Goal: Task Accomplishment & Management: Manage account settings

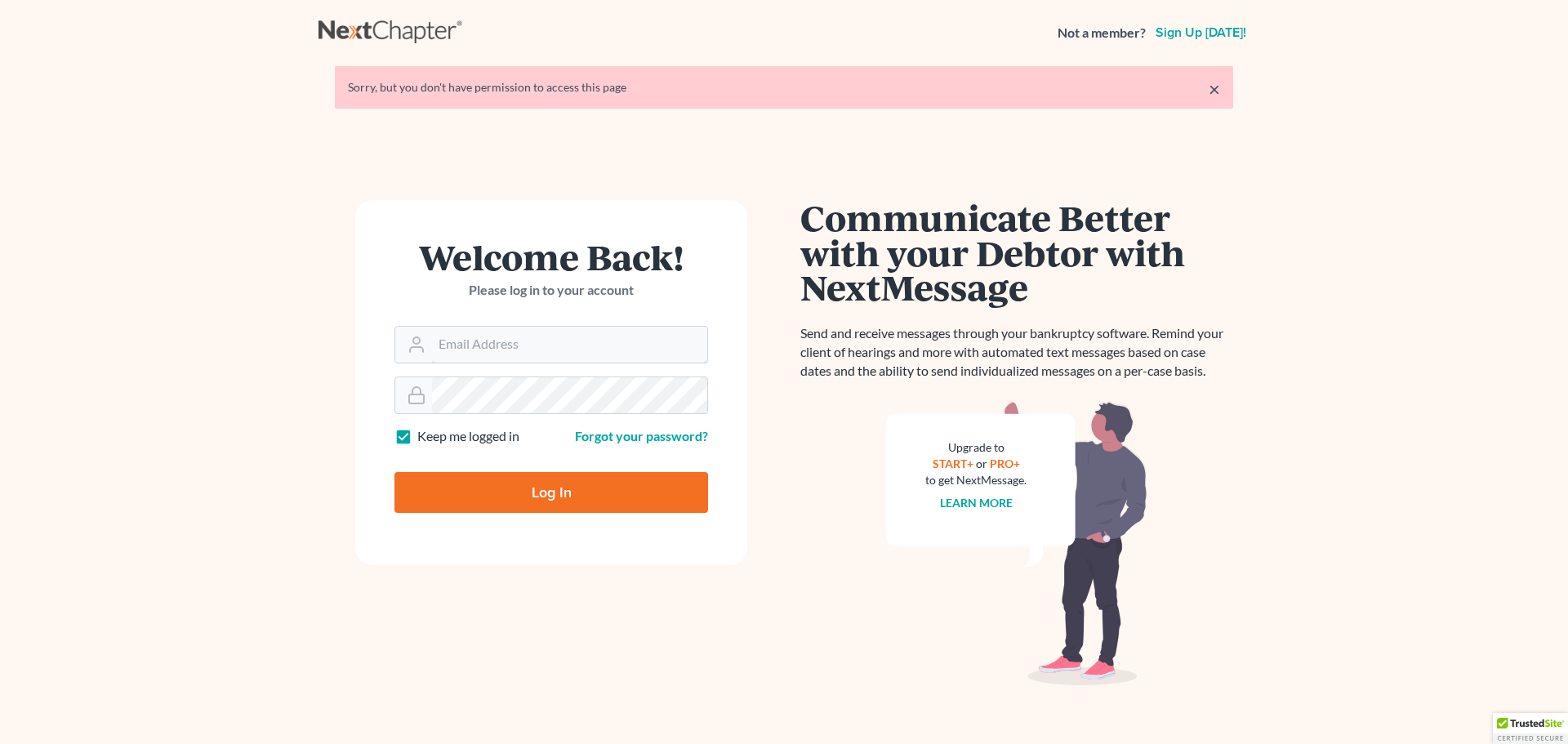
type input "[PERSON_NAME][EMAIL_ADDRESS][DOMAIN_NAME]"
click at [532, 484] on input "Log In" at bounding box center [550, 492] width 313 height 41
type input "Thinking..."
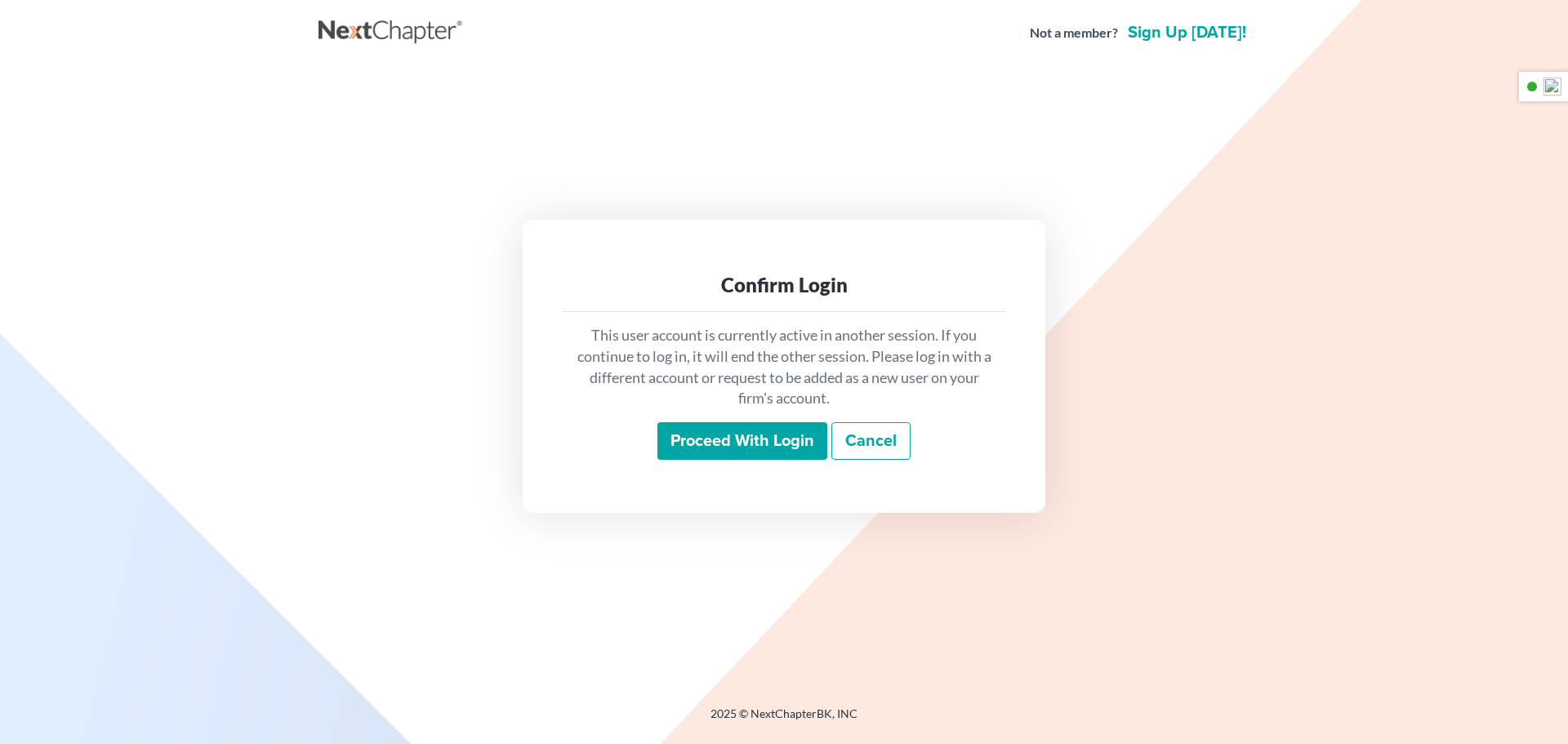
click at [781, 436] on input "Proceed with login" at bounding box center [742, 441] width 170 height 38
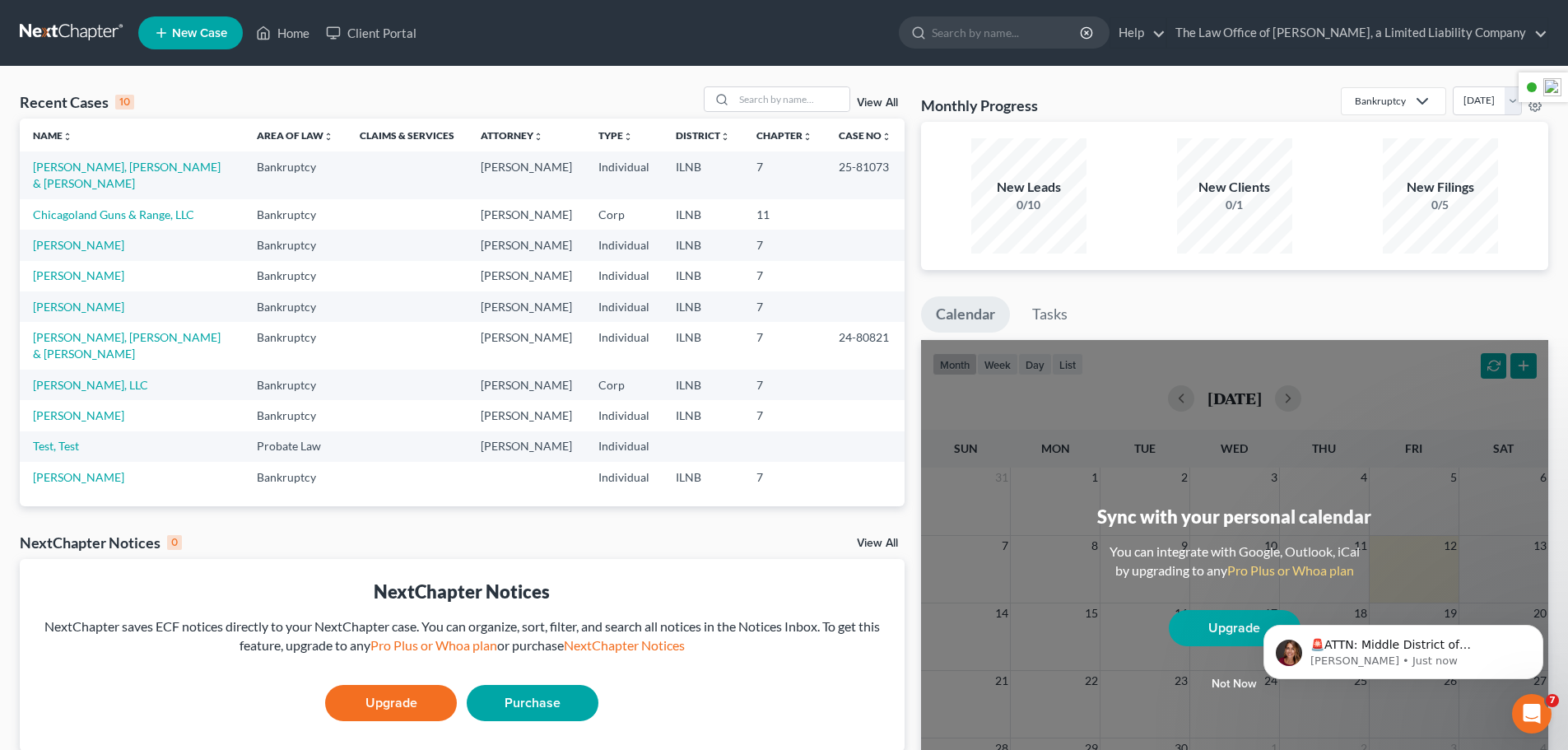
click at [192, 34] on span "New Case" at bounding box center [199, 33] width 55 height 12
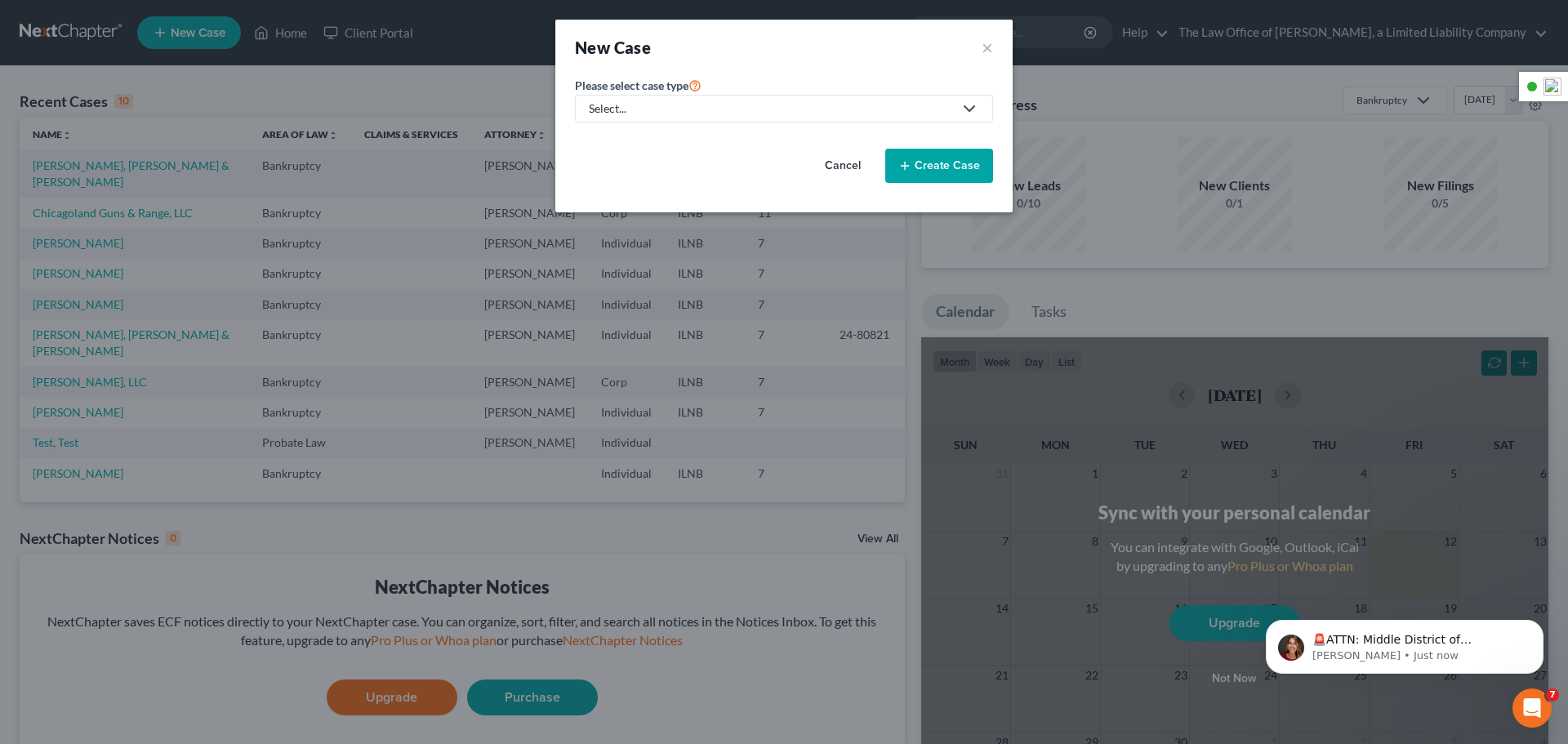
click at [705, 109] on div "Select..." at bounding box center [771, 109] width 365 height 17
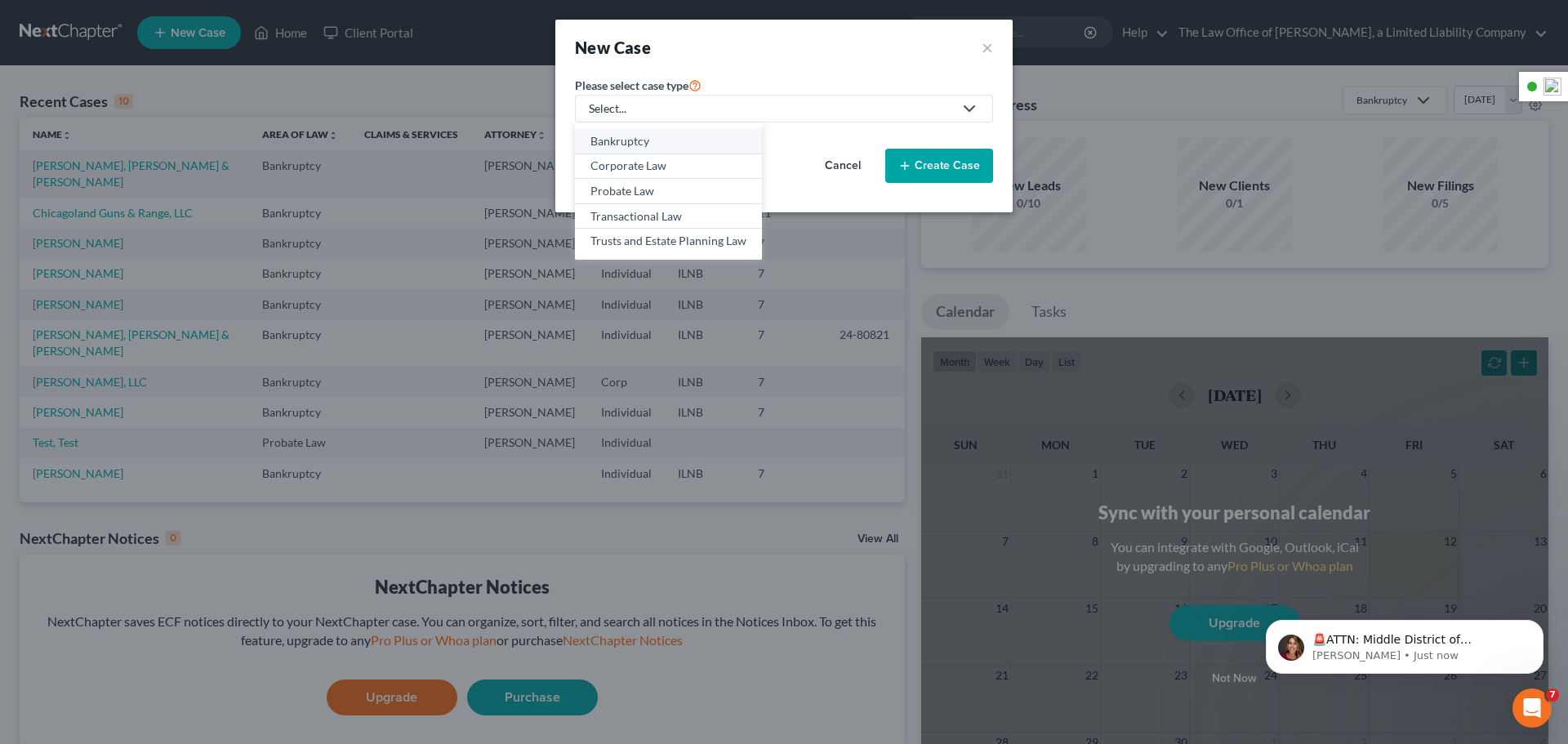
click at [615, 140] on div "Bankruptcy" at bounding box center [669, 141] width 156 height 17
select select "25"
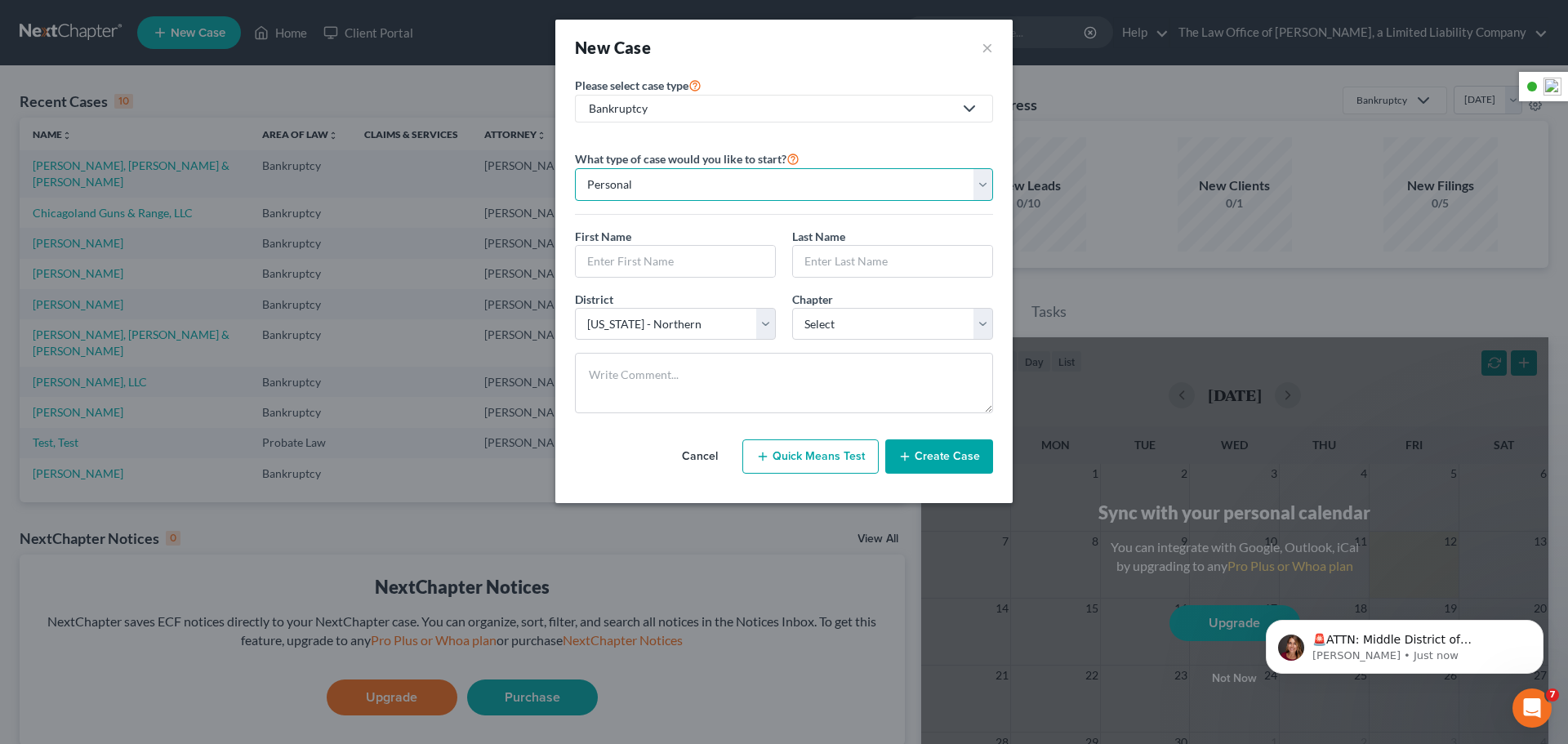
click at [672, 183] on select "Personal Business" at bounding box center [784, 184] width 418 height 33
click at [575, 168] on select "Personal Business" at bounding box center [784, 184] width 418 height 33
click at [681, 262] on input "text" at bounding box center [676, 261] width 200 height 31
type input "[PERSON_NAME]"
type input "Test"
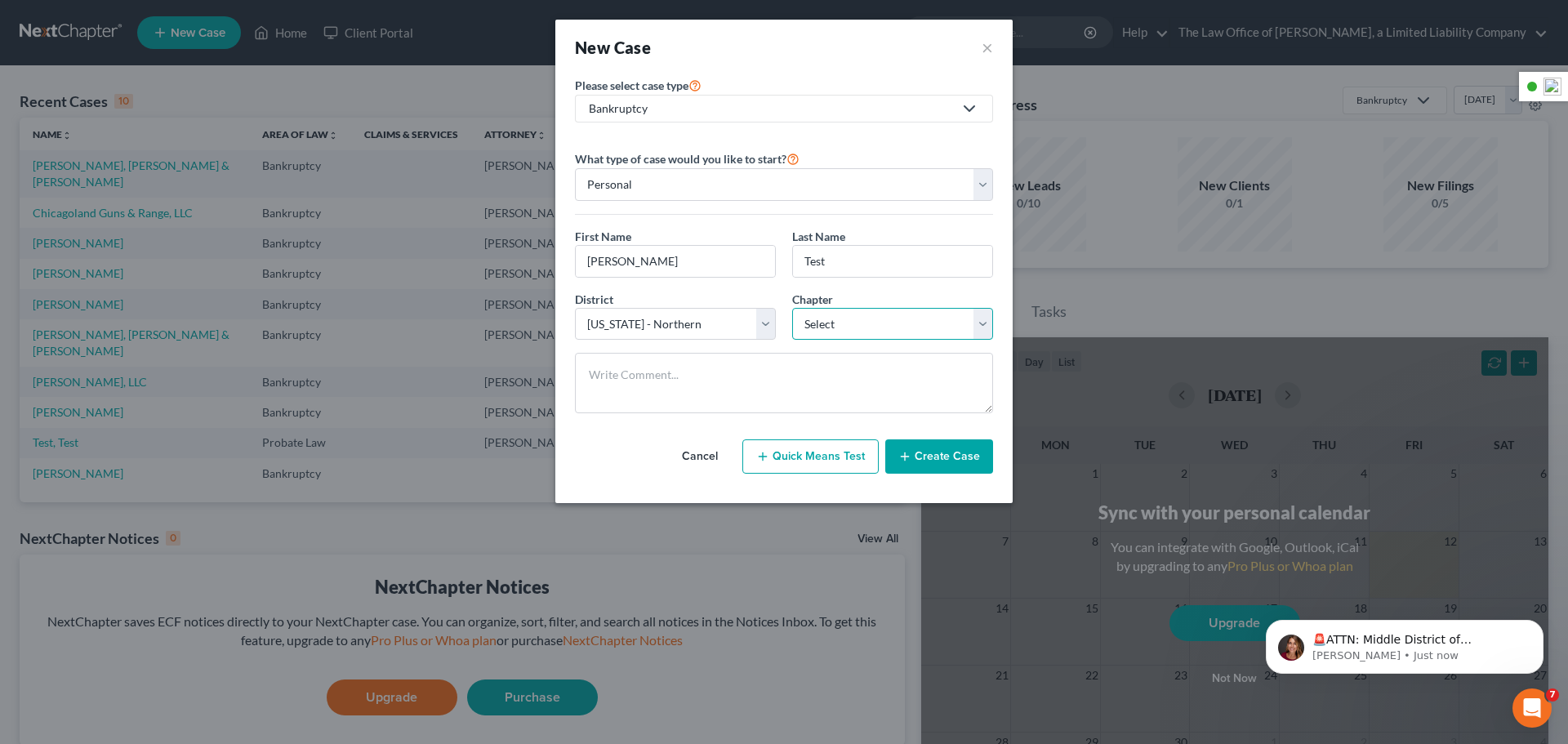
click at [853, 327] on select "Select 7 11 12 13" at bounding box center [892, 324] width 201 height 33
select select "0"
click at [792, 308] on select "Select 7 11 12 13" at bounding box center [892, 324] width 201 height 33
click at [942, 450] on button "Create Case" at bounding box center [939, 456] width 108 height 35
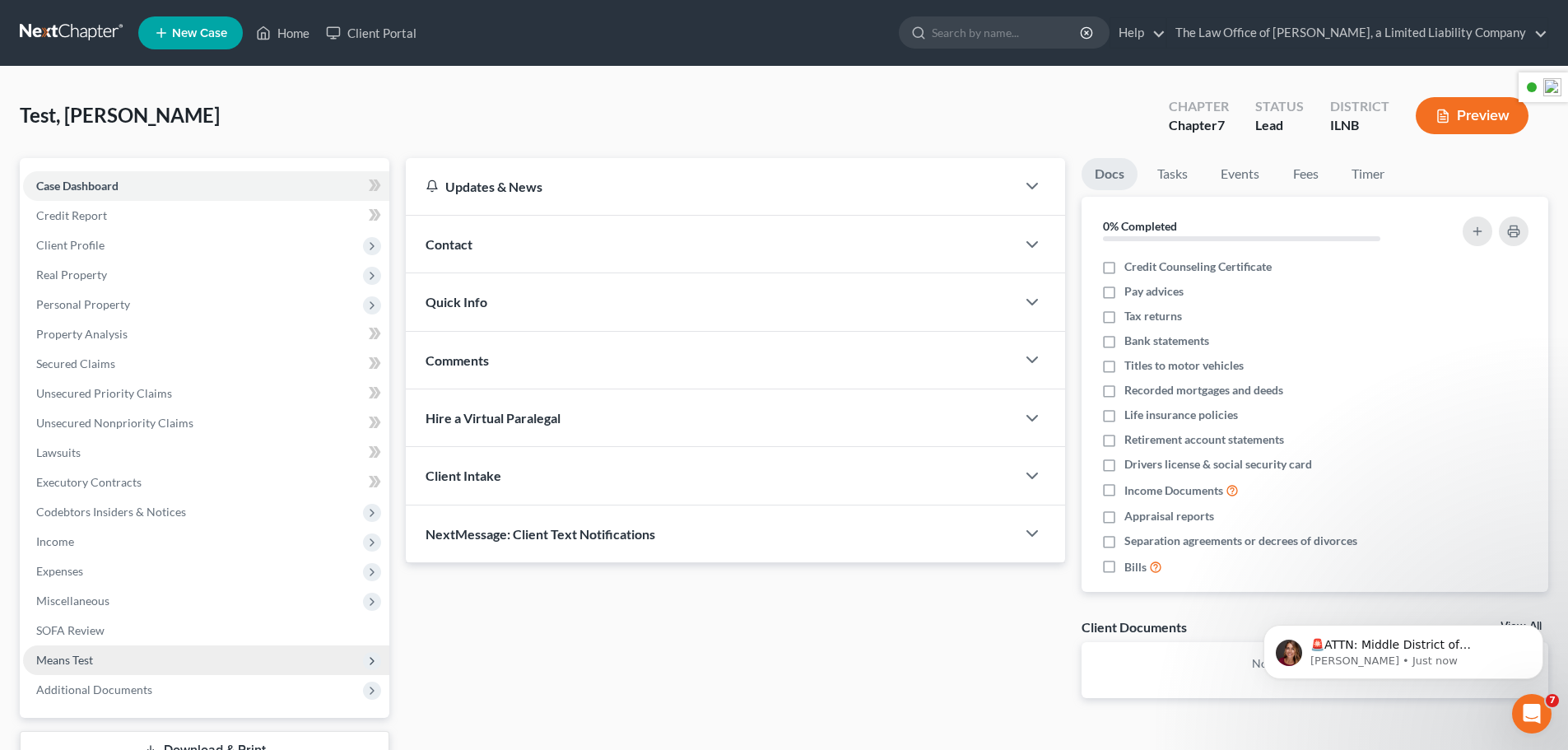
click at [105, 658] on span "Means Test" at bounding box center [206, 660] width 366 height 30
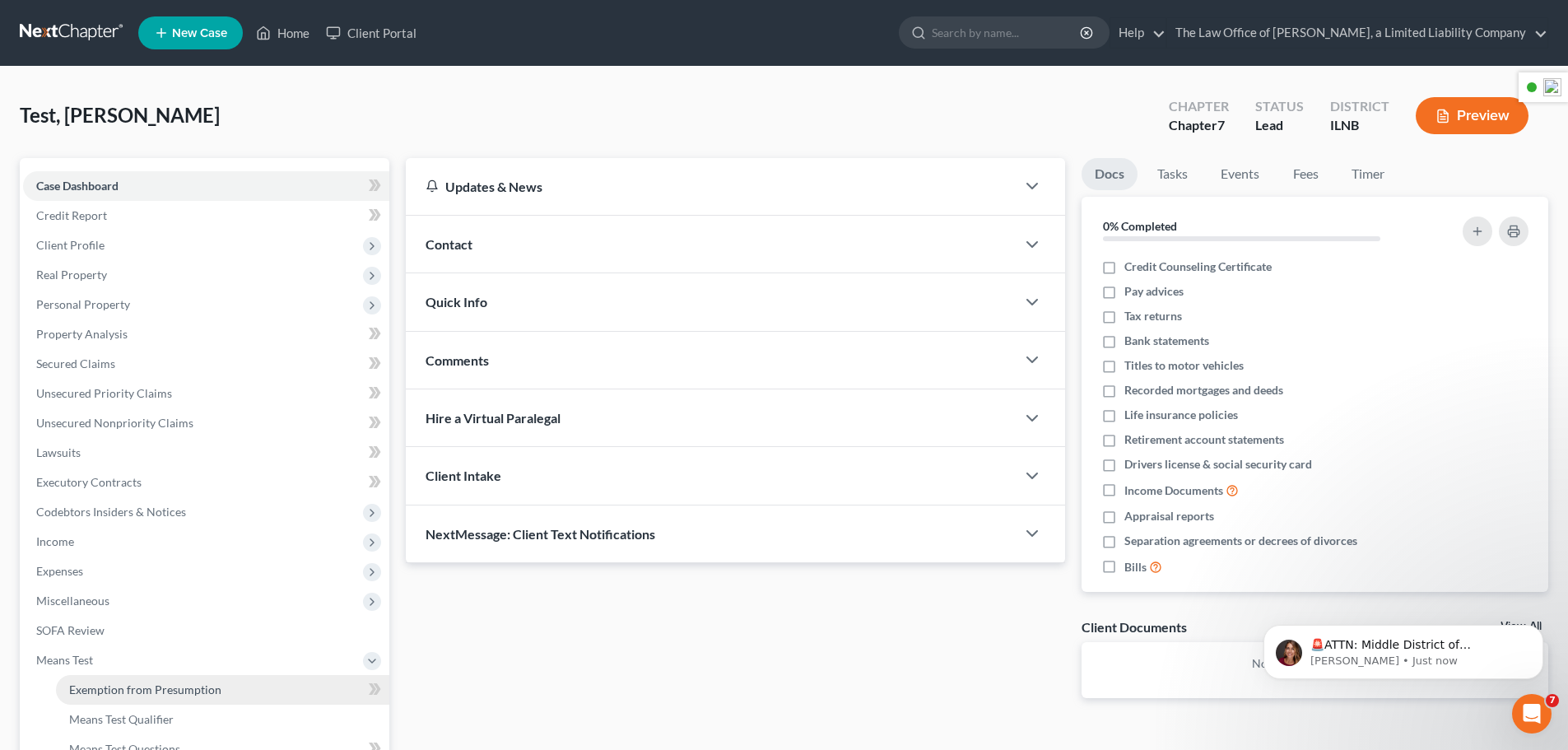
scroll to position [83, 0]
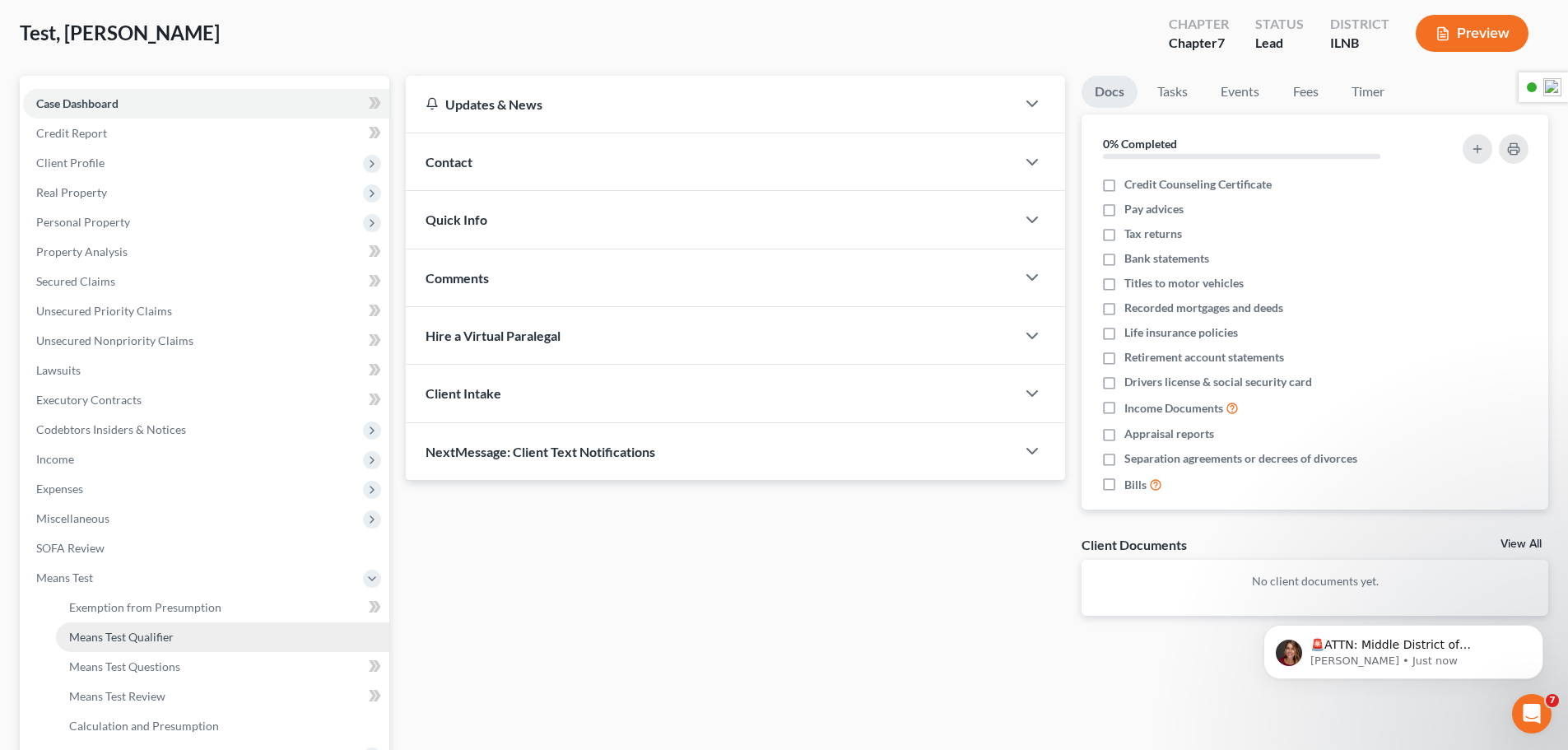
click at [130, 642] on span "Means Test Qualifier" at bounding box center [120, 636] width 105 height 14
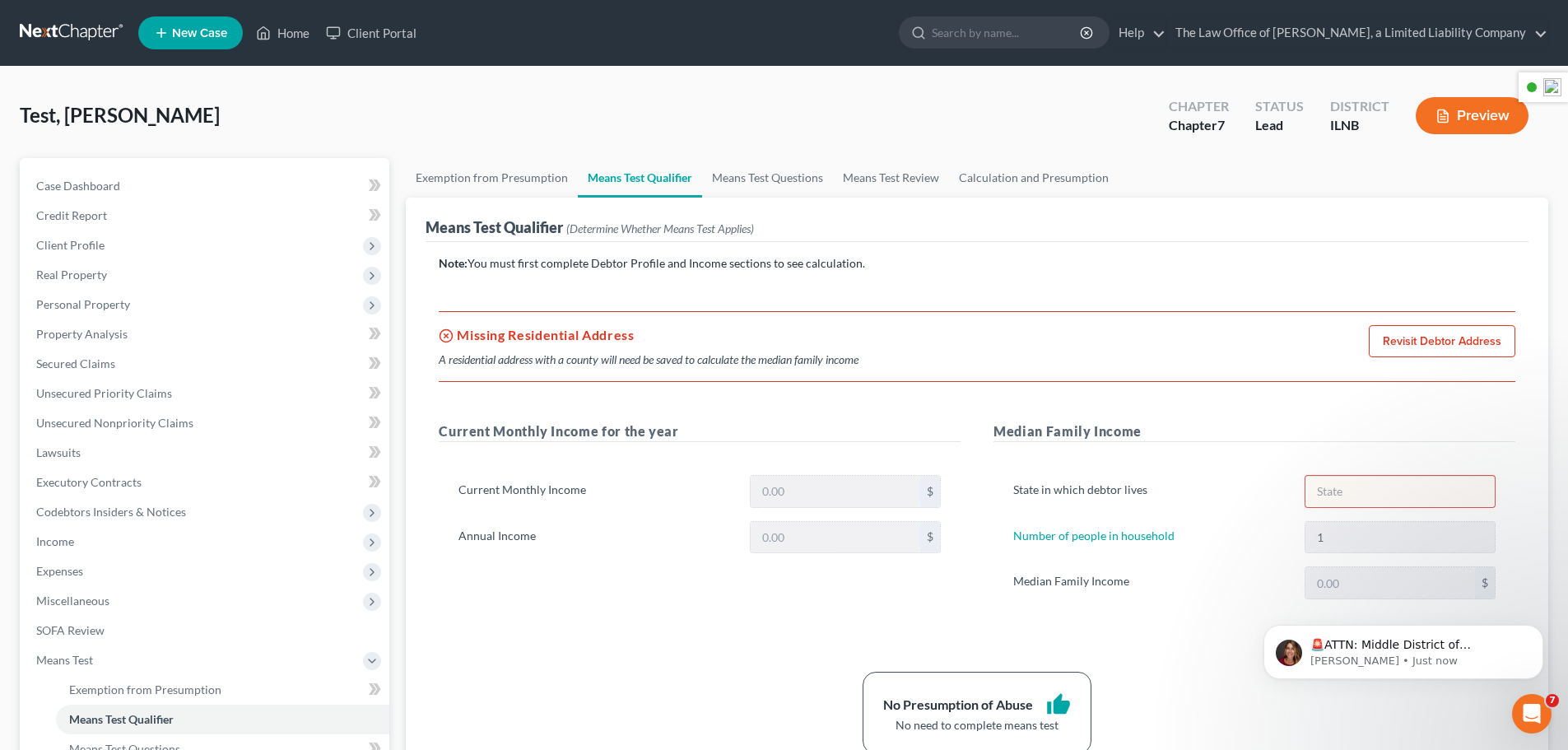
click at [171, 29] on link "New Case" at bounding box center [190, 33] width 105 height 33
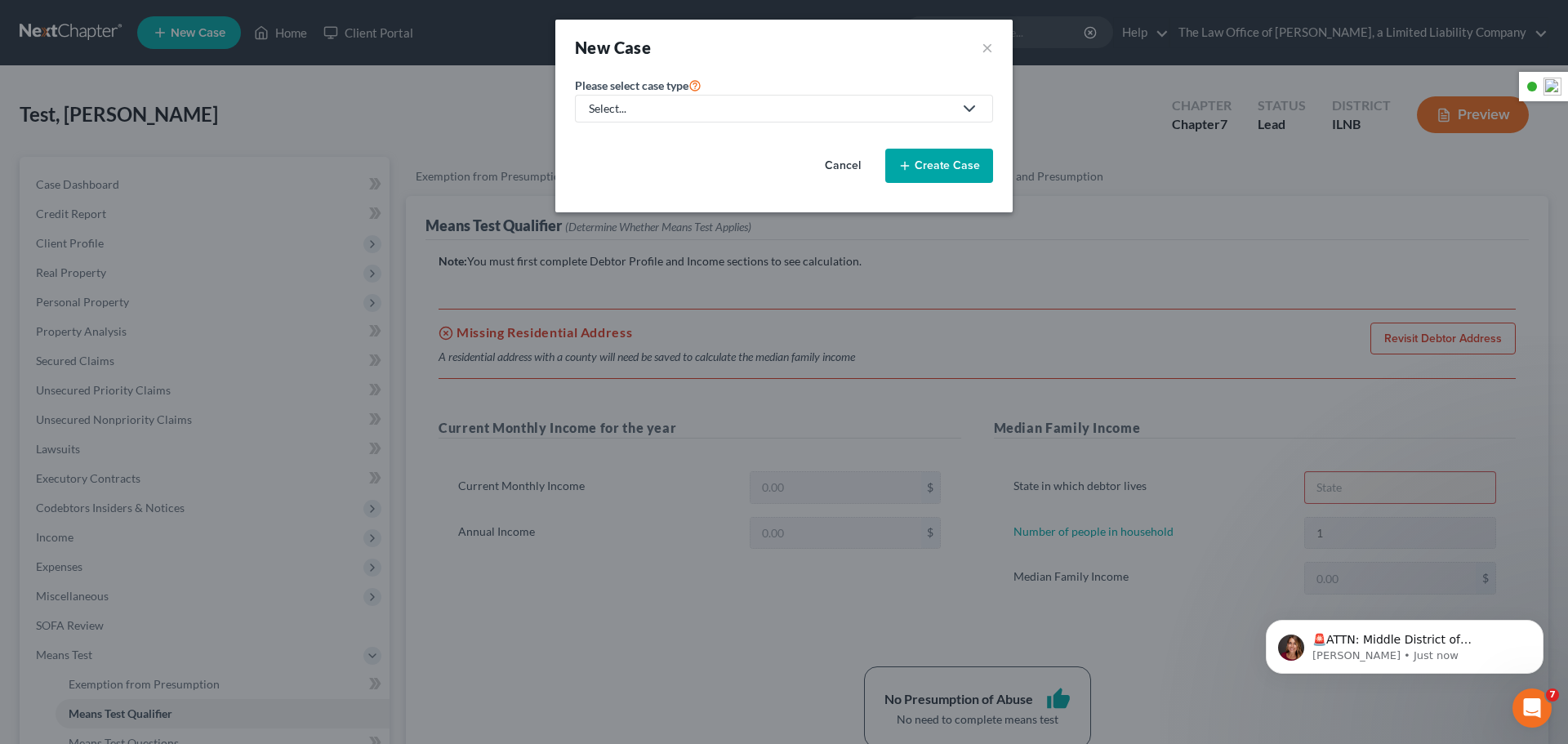
click at [839, 163] on button "Cancel" at bounding box center [843, 165] width 72 height 33
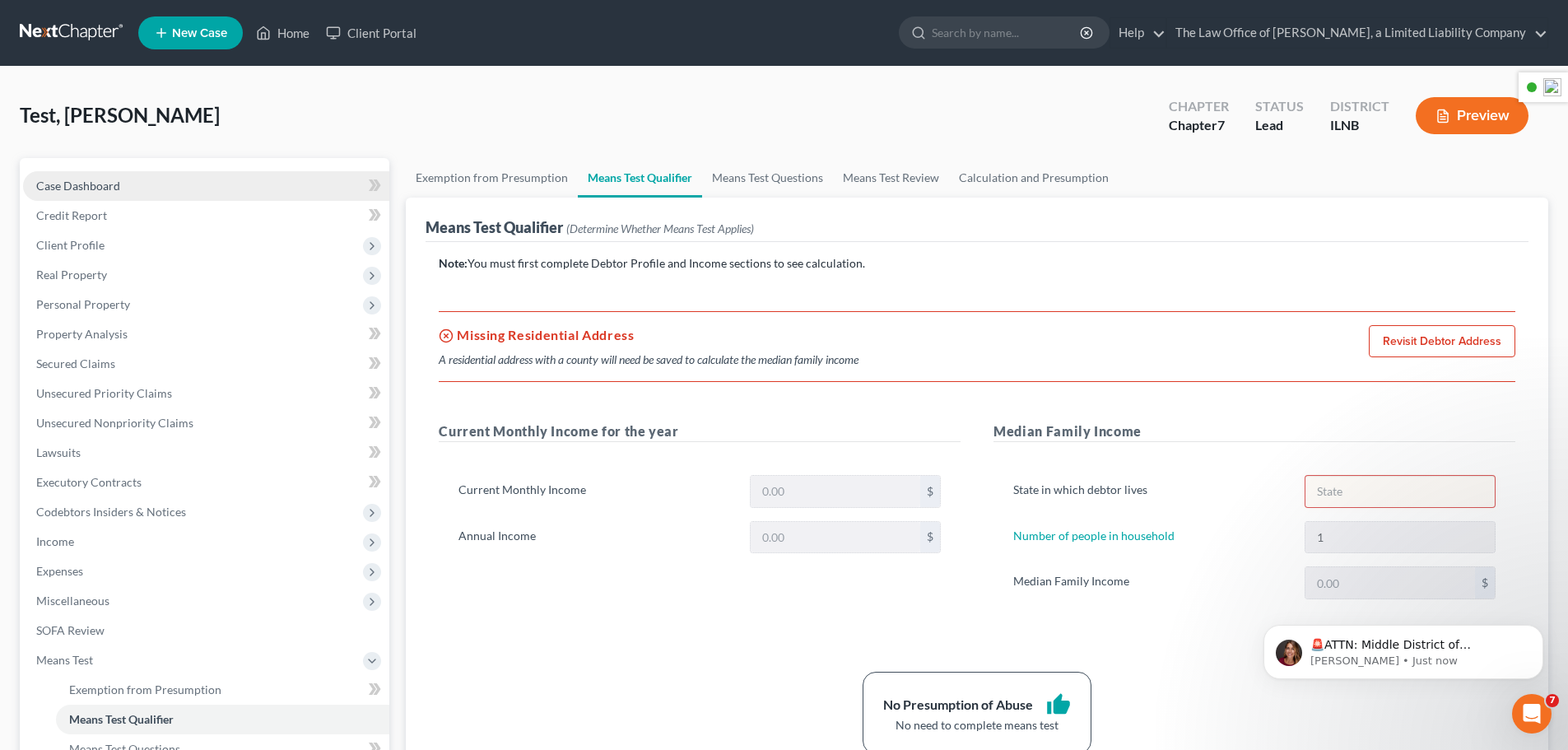
click at [82, 178] on span "Case Dashboard" at bounding box center [78, 185] width 84 height 14
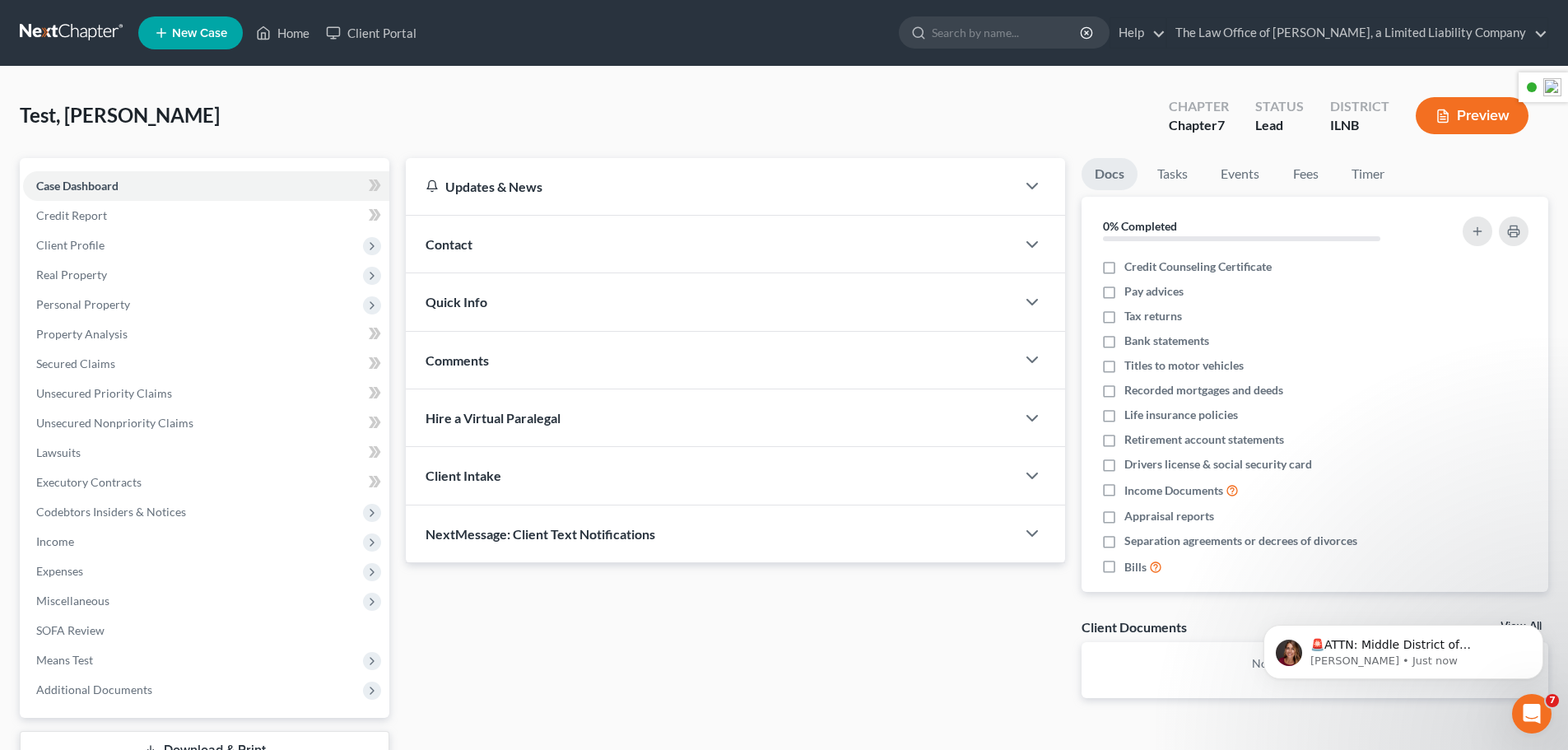
click at [724, 179] on div "Updates & News" at bounding box center [710, 186] width 570 height 17
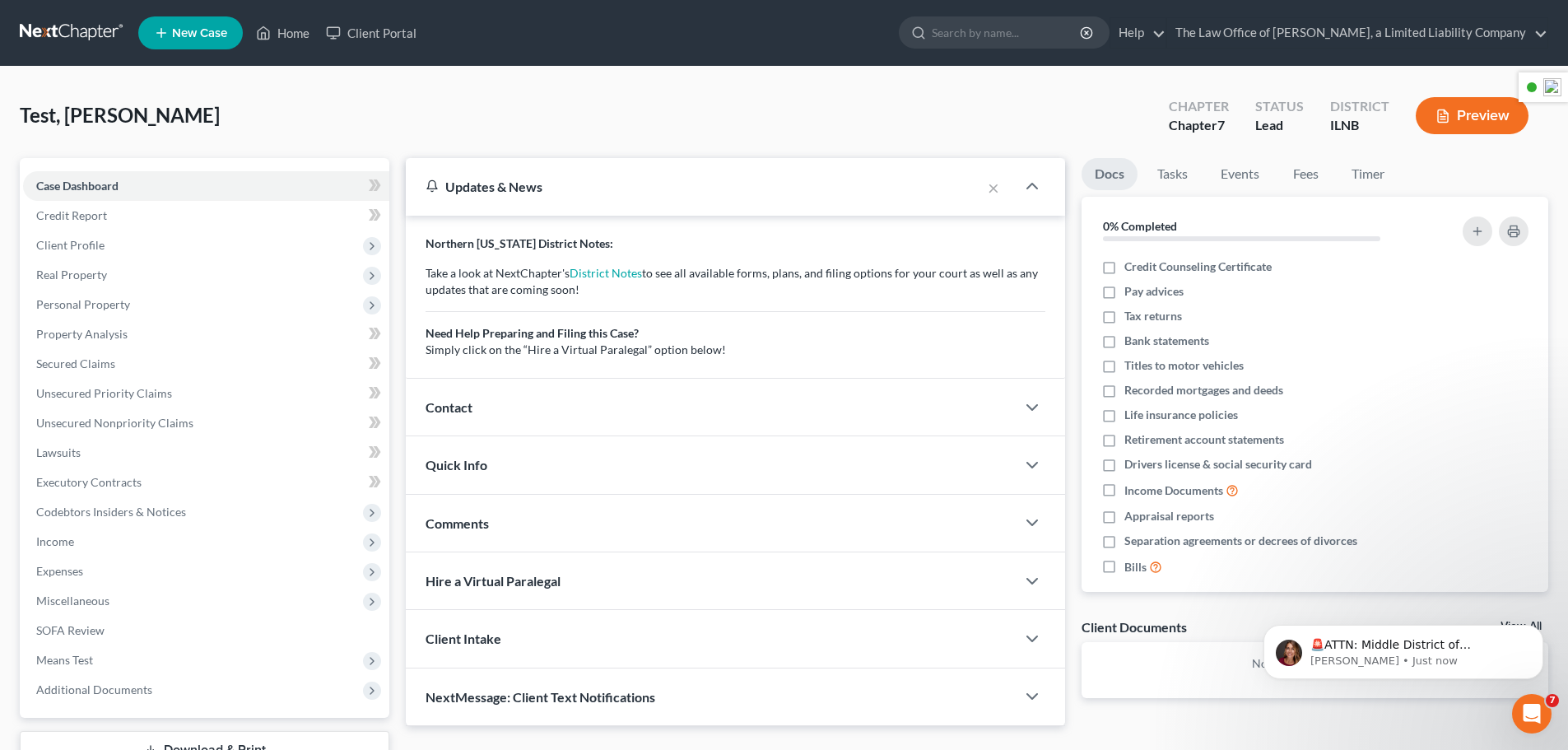
click at [724, 179] on div "Updates & News" at bounding box center [693, 186] width 536 height 17
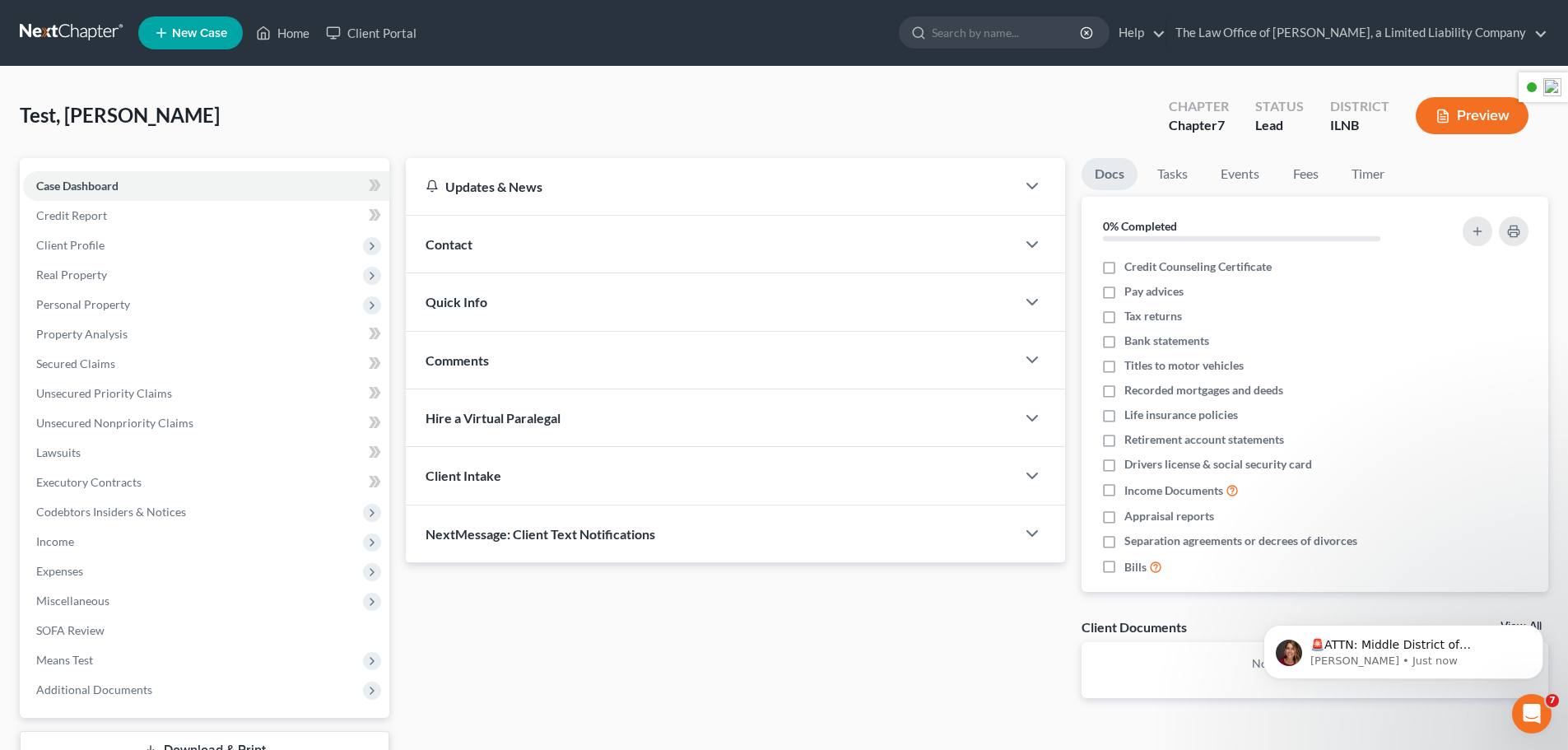
click at [571, 476] on div "Client Intake" at bounding box center [711, 475] width 610 height 57
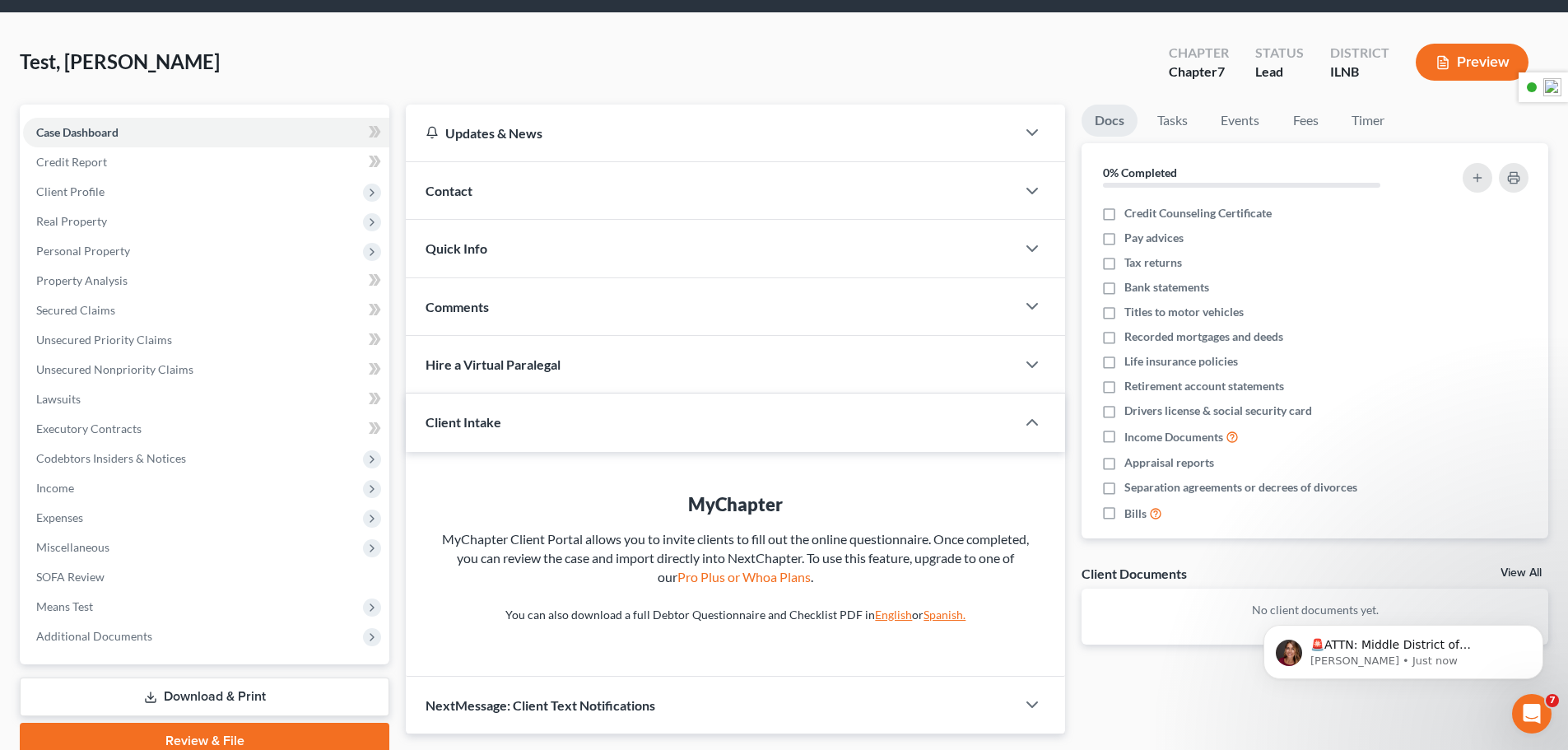
scroll to position [83, 0]
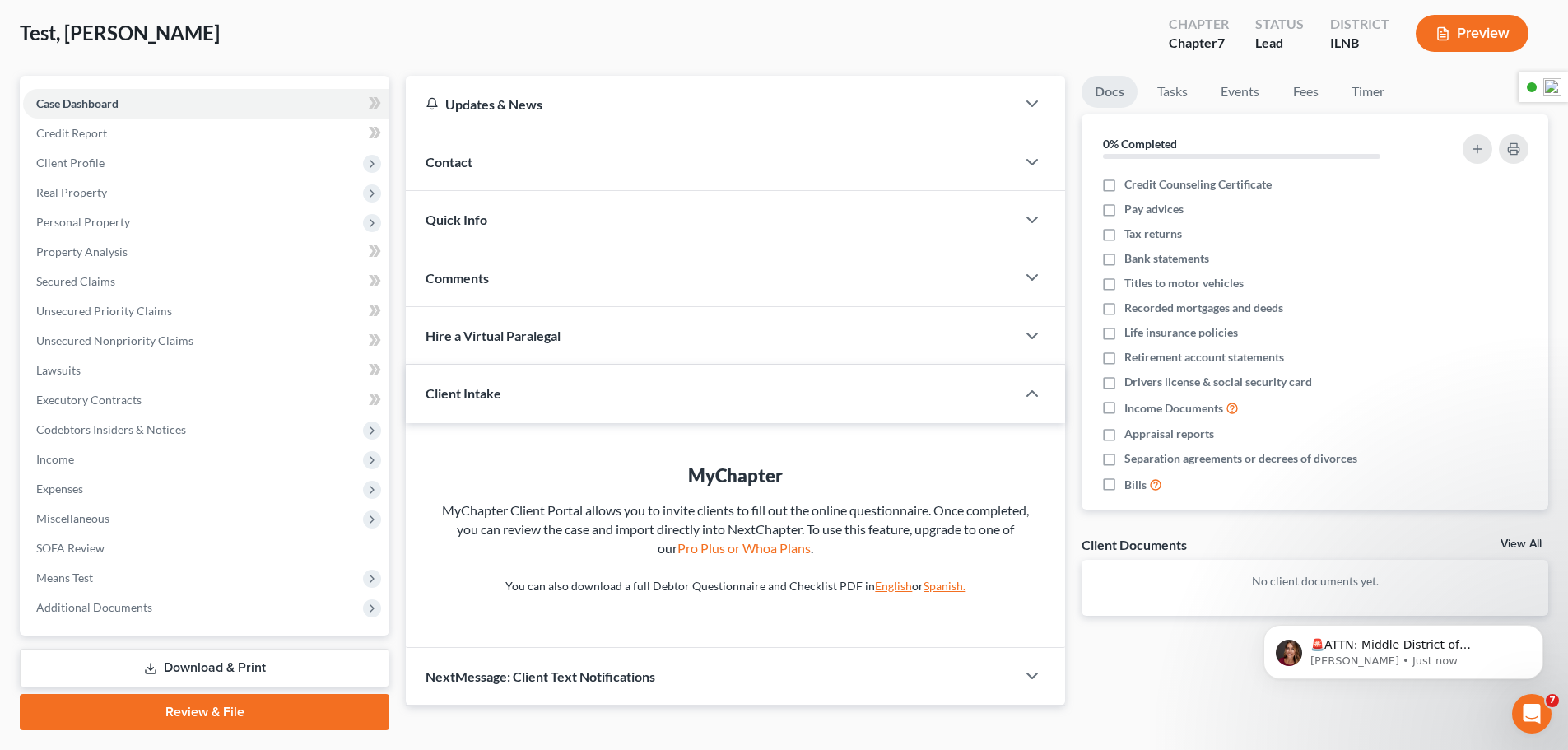
click at [883, 586] on link "English" at bounding box center [893, 586] width 37 height 14
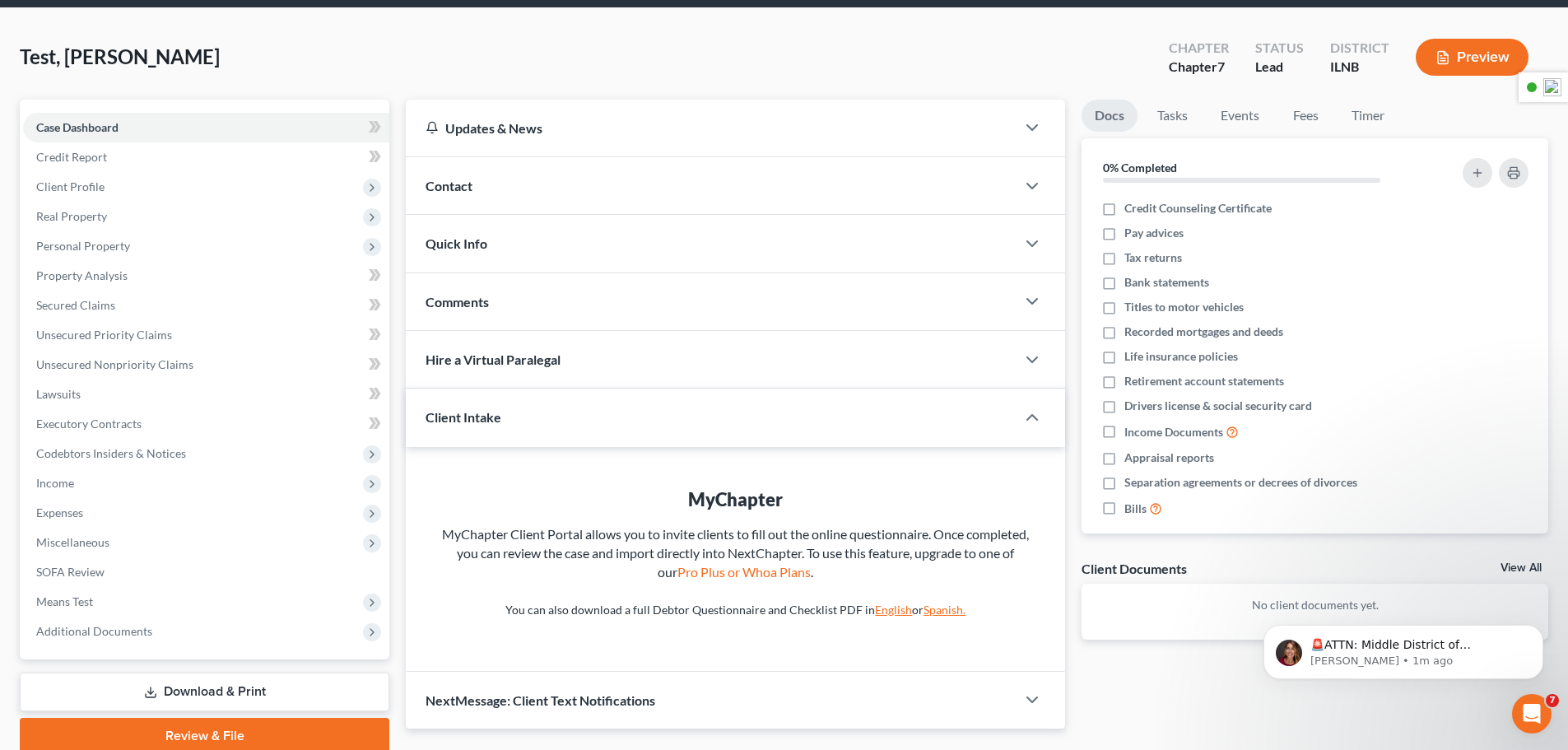
scroll to position [125, 0]
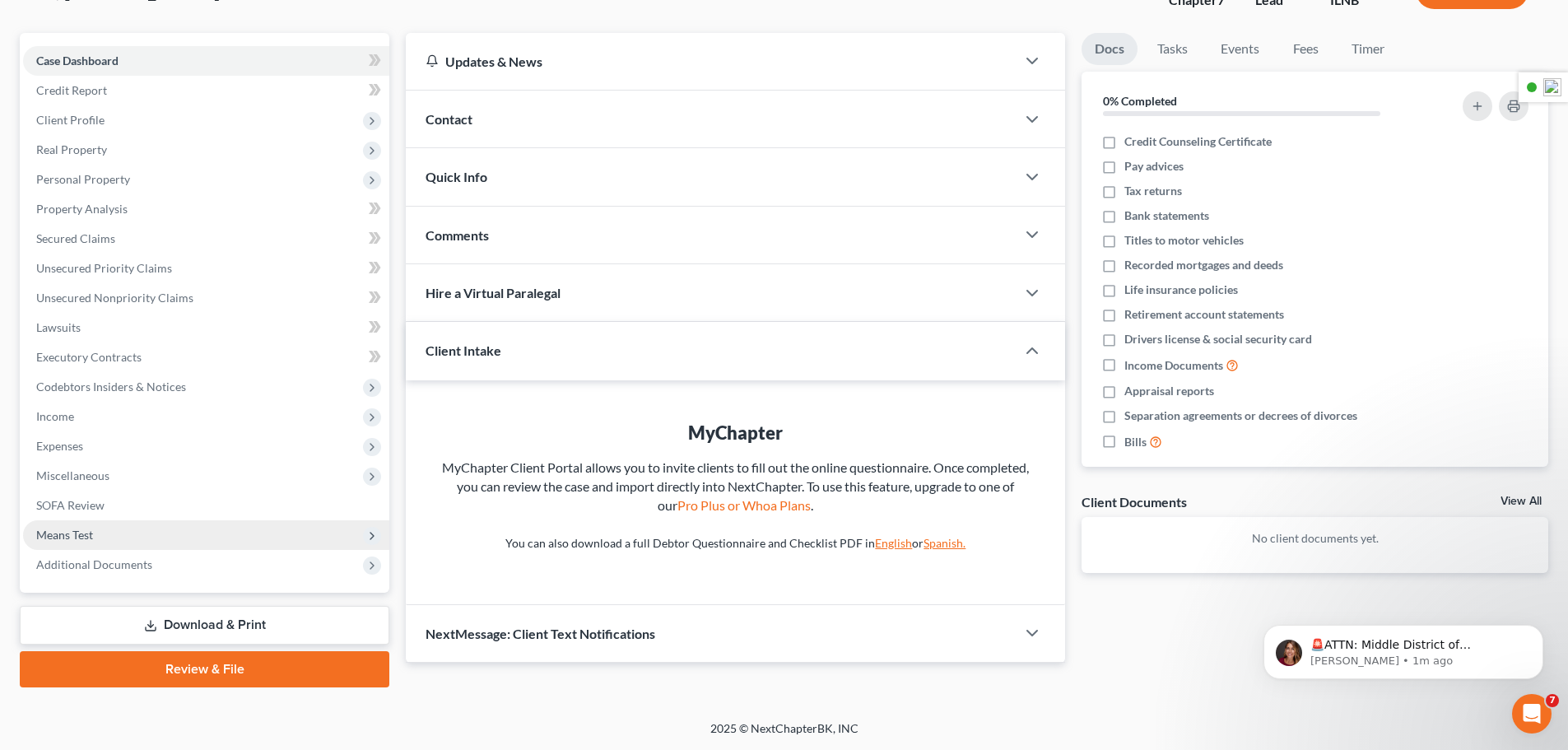
click at [113, 533] on span "Means Test" at bounding box center [206, 535] width 366 height 30
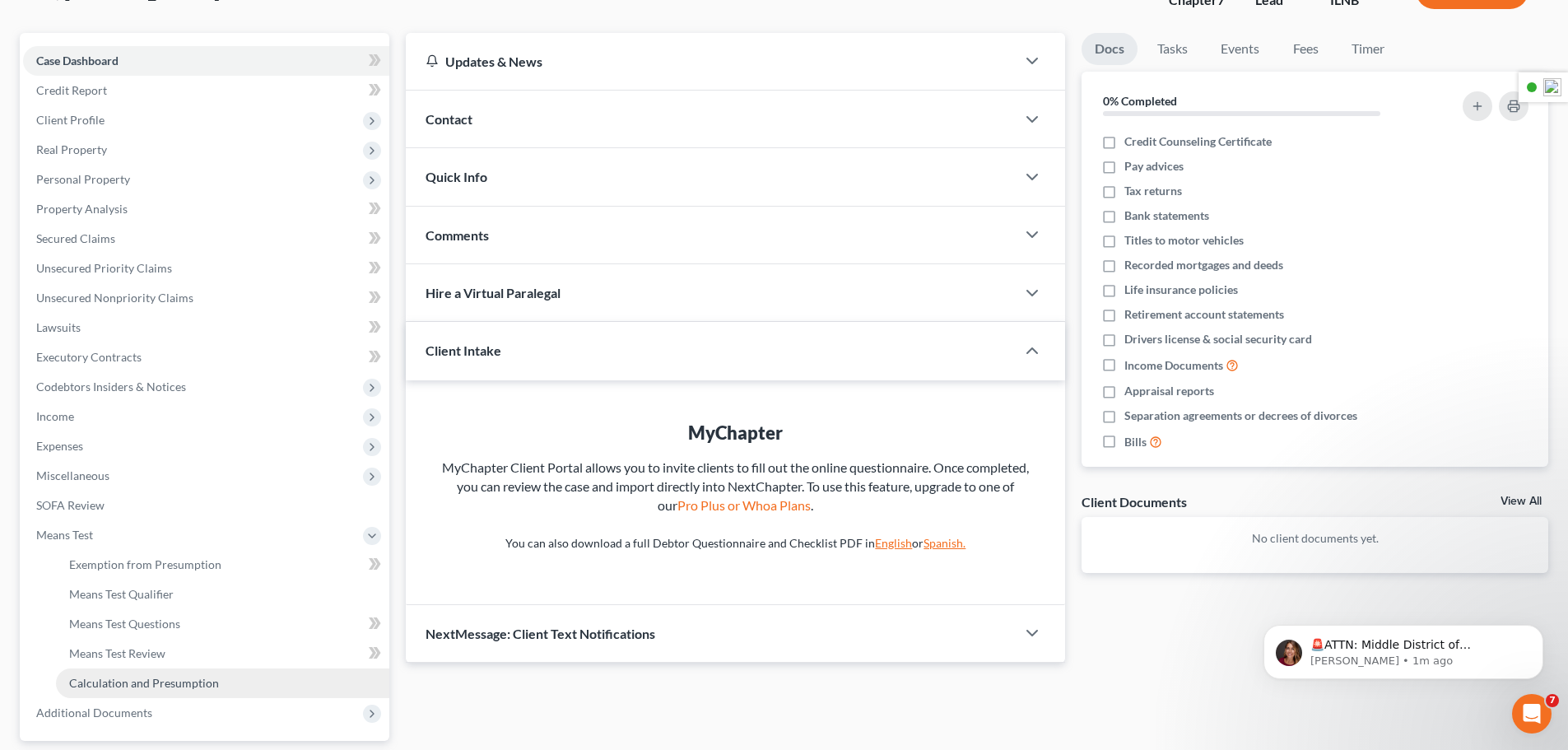
click at [115, 688] on span "Calculation and Presumption" at bounding box center [143, 683] width 149 height 14
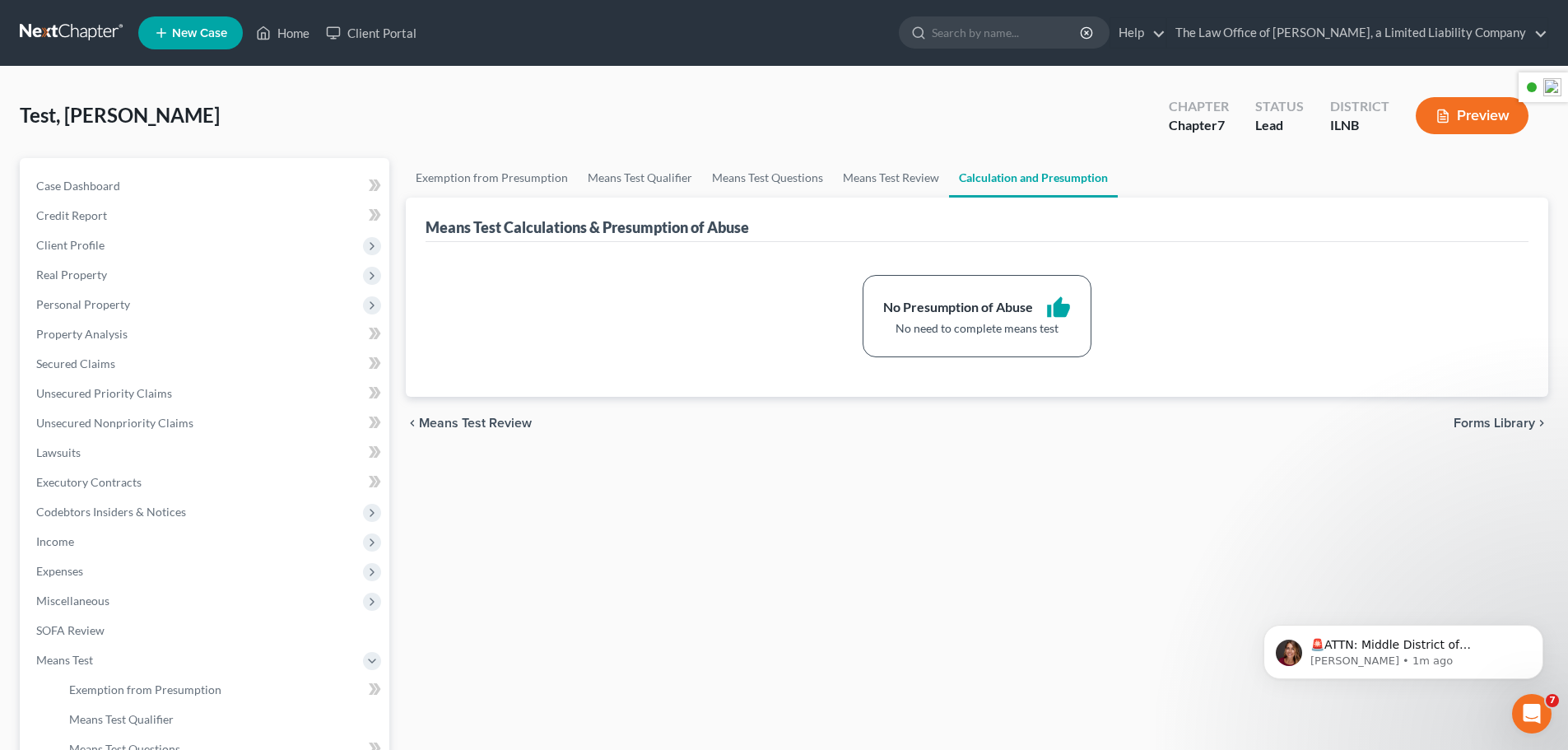
click at [104, 36] on link at bounding box center [73, 33] width 106 height 30
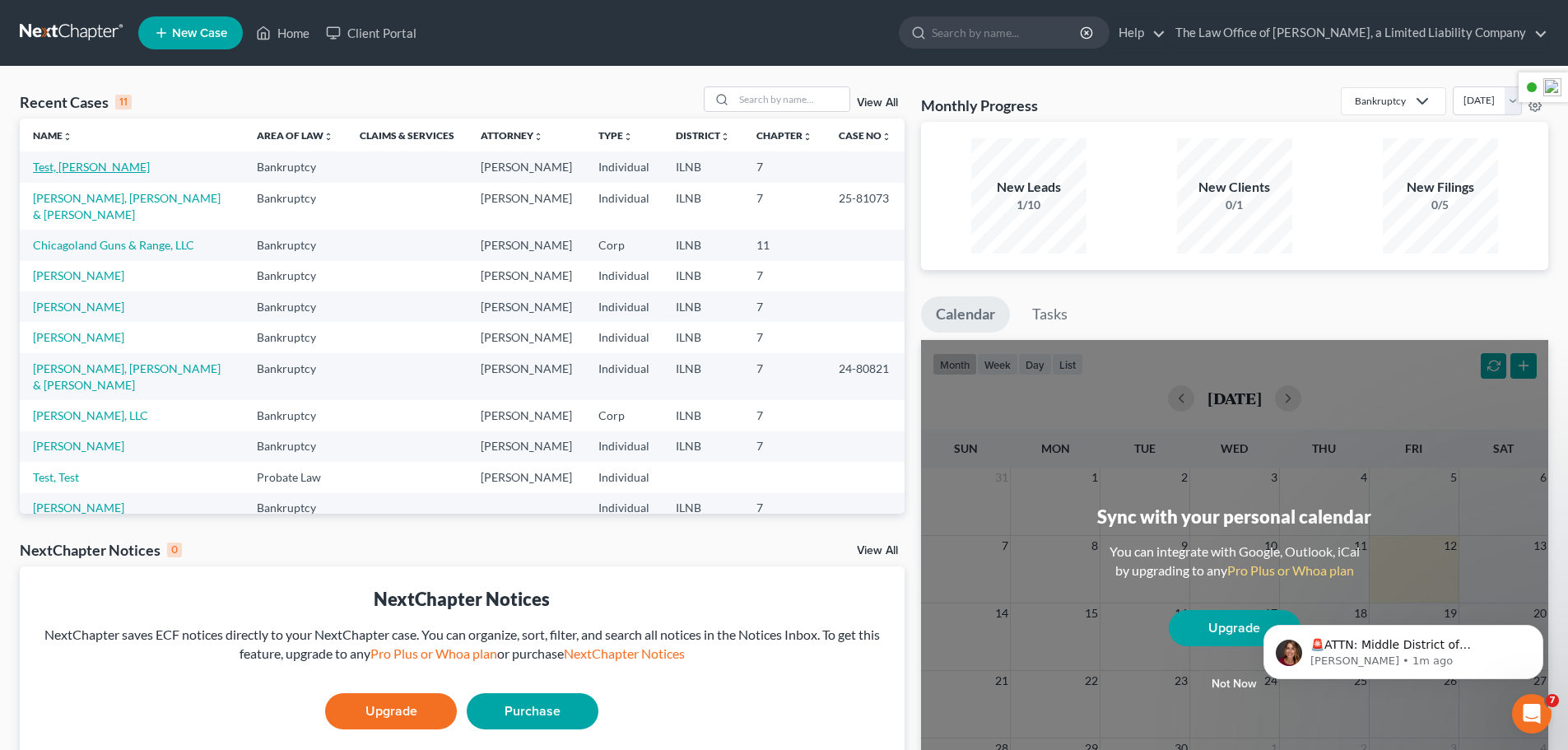
click at [63, 167] on link "Test, [PERSON_NAME]" at bounding box center [91, 166] width 116 height 14
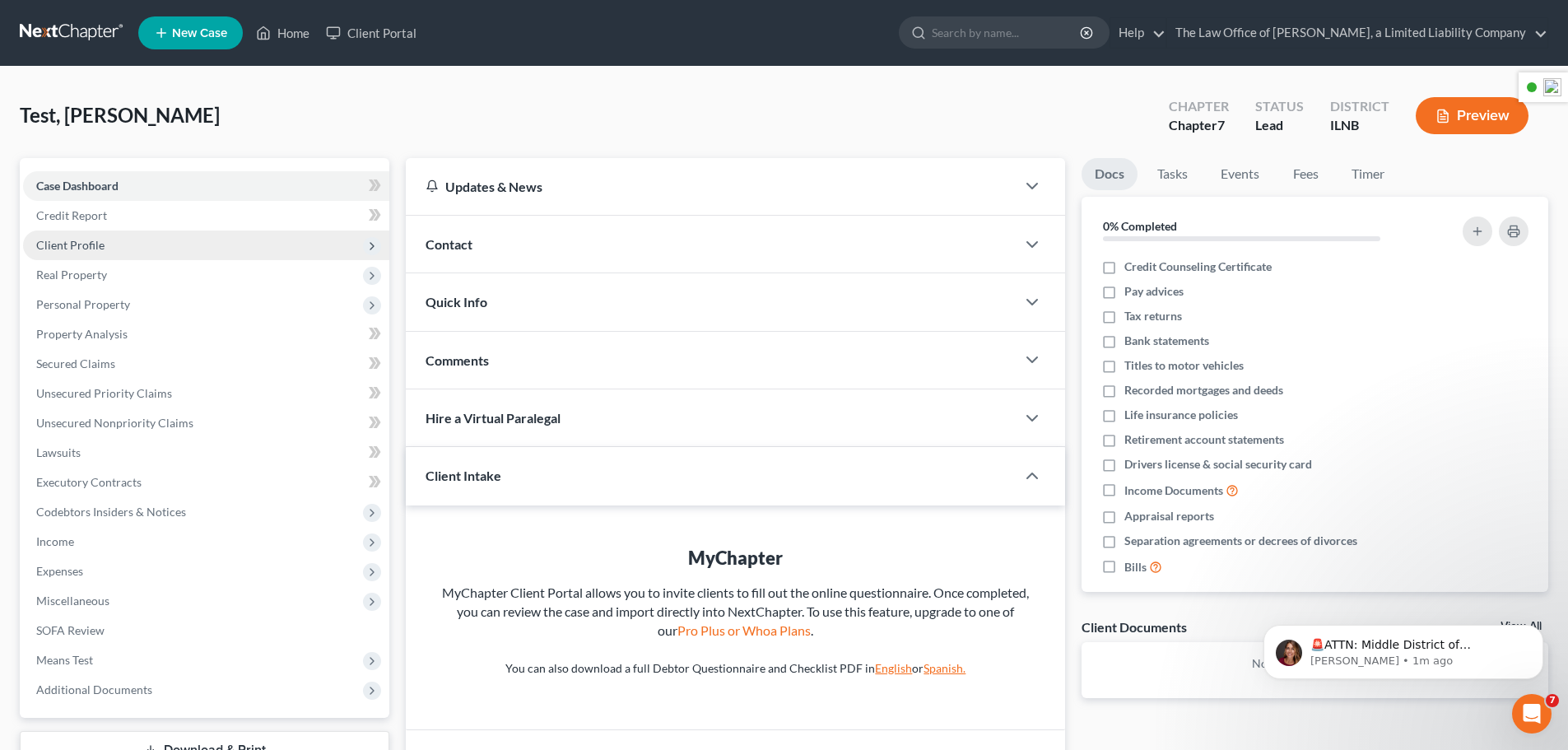
click at [90, 243] on span "Client Profile" at bounding box center [70, 245] width 69 height 14
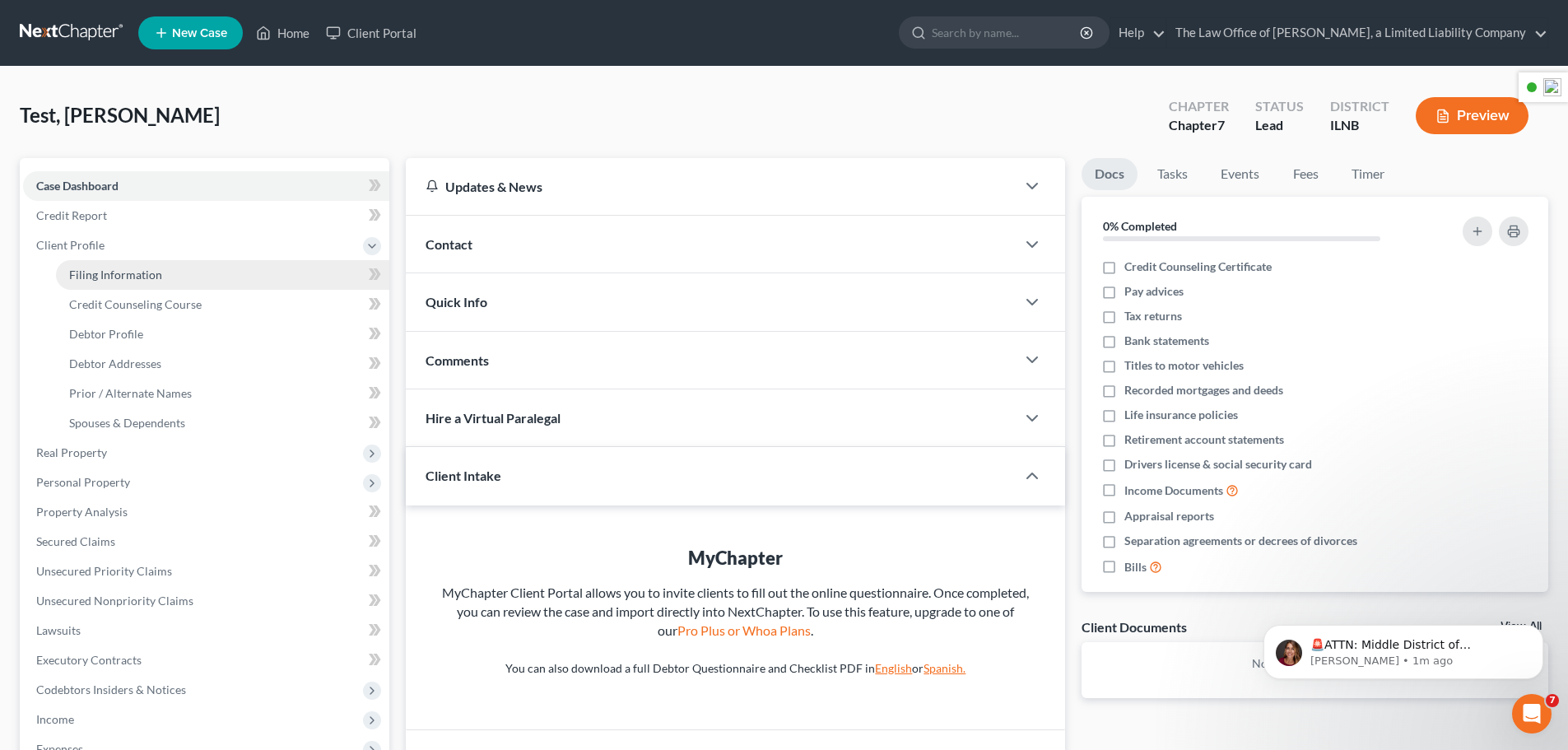
click at [91, 268] on span "Filing Information" at bounding box center [114, 275] width 93 height 14
select select "1"
select select "0"
select select "25"
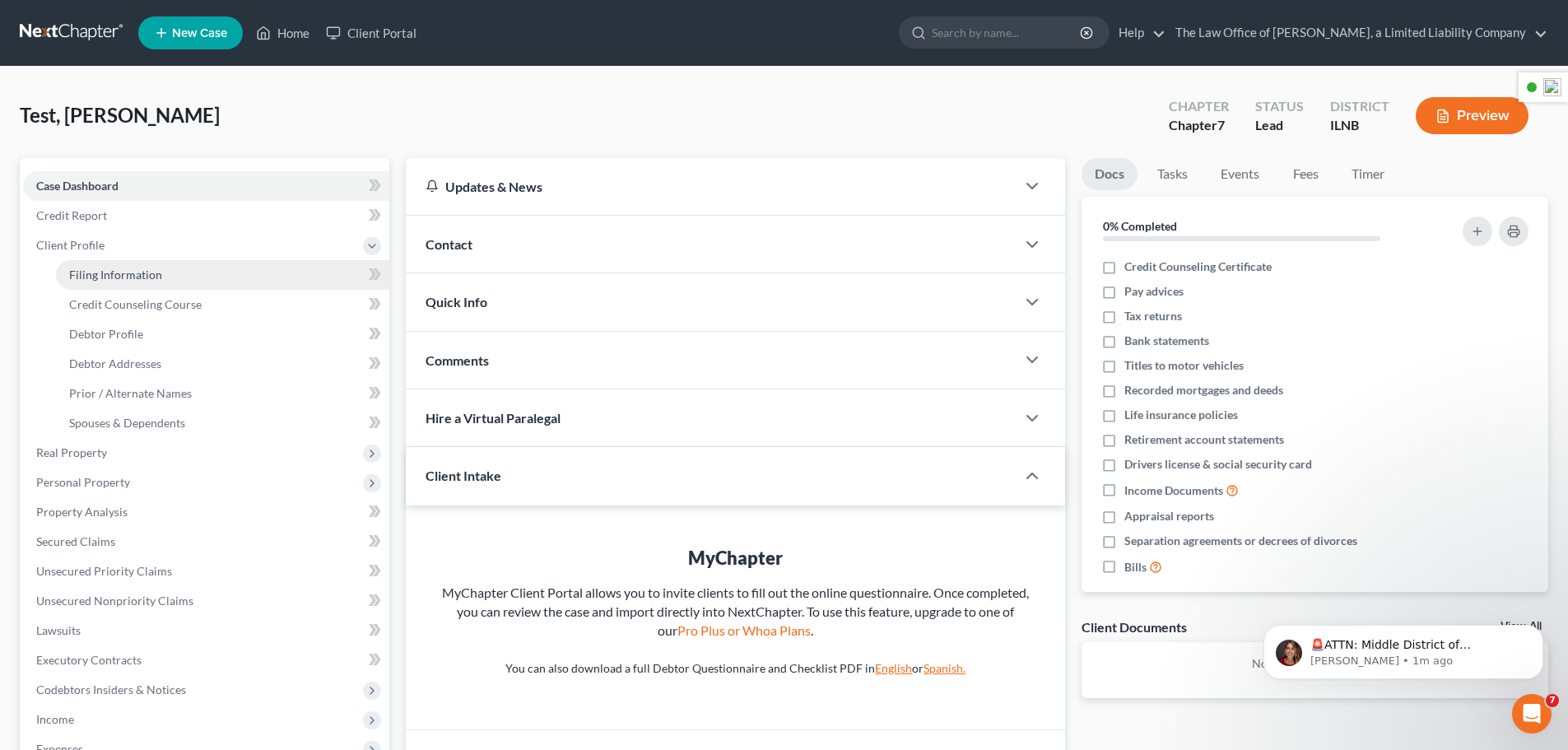
select select "14"
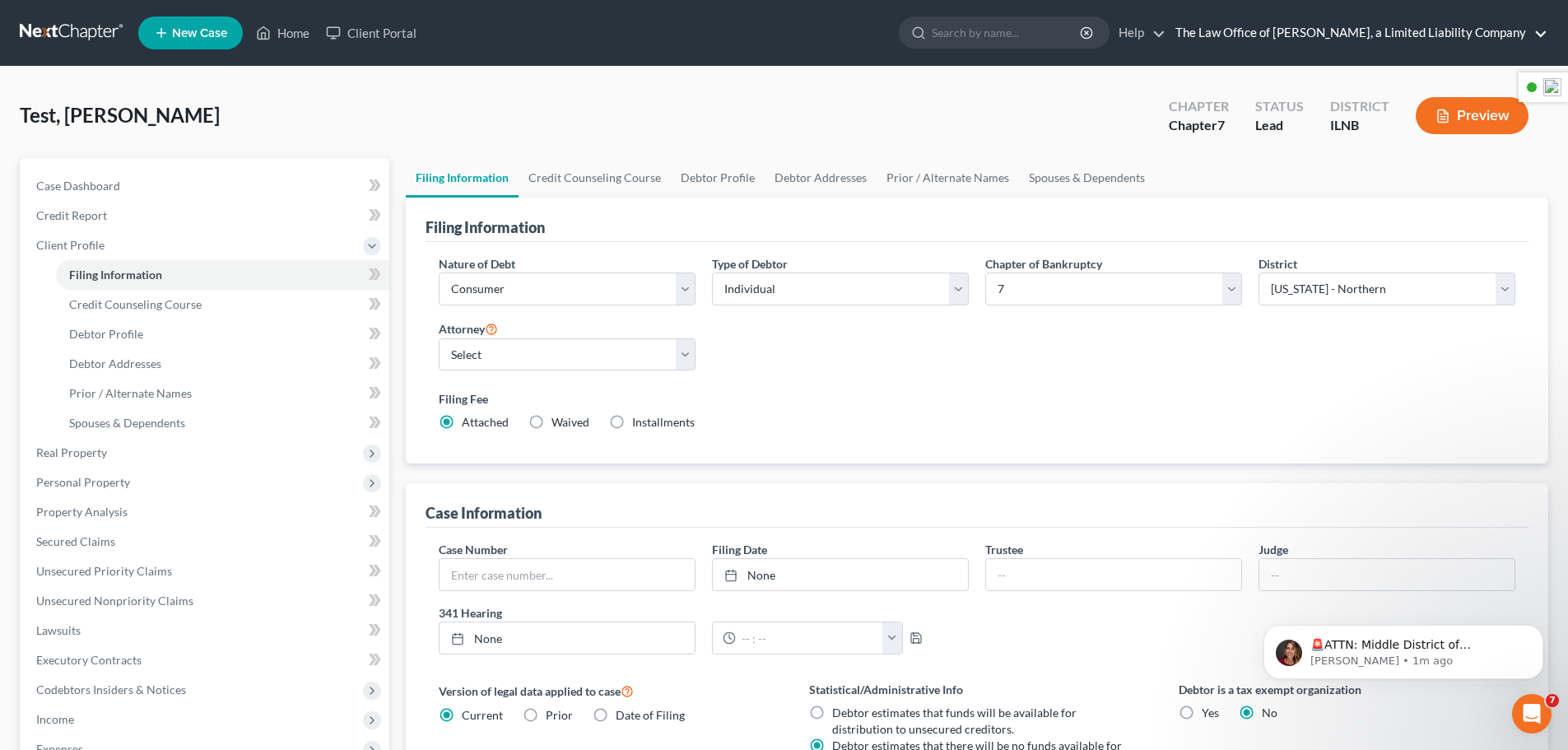
click at [1394, 31] on link "The Law Office of [PERSON_NAME], a Limited Liability Company" at bounding box center [1357, 33] width 380 height 30
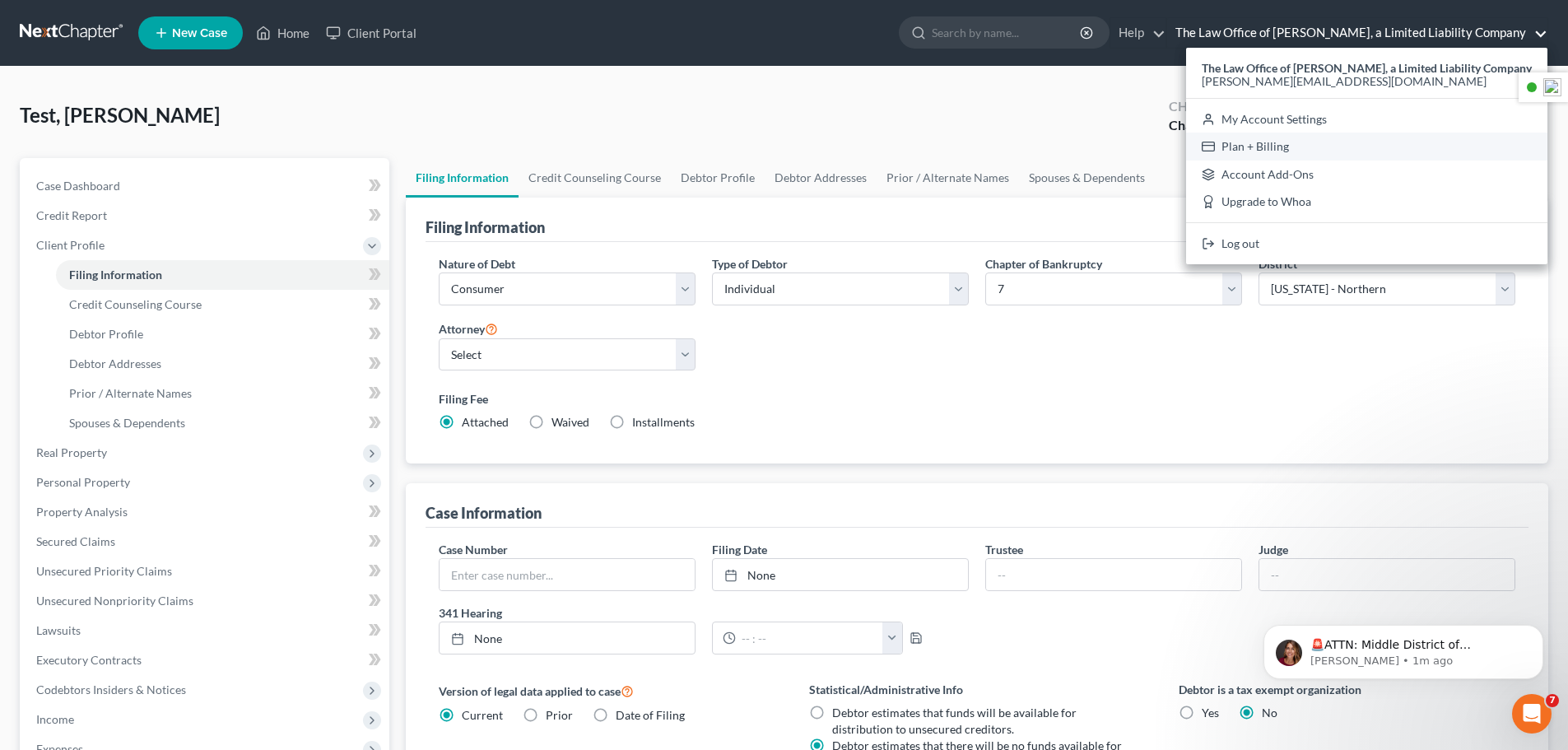
click at [1228, 147] on link "Plan + Billing" at bounding box center [1366, 146] width 361 height 28
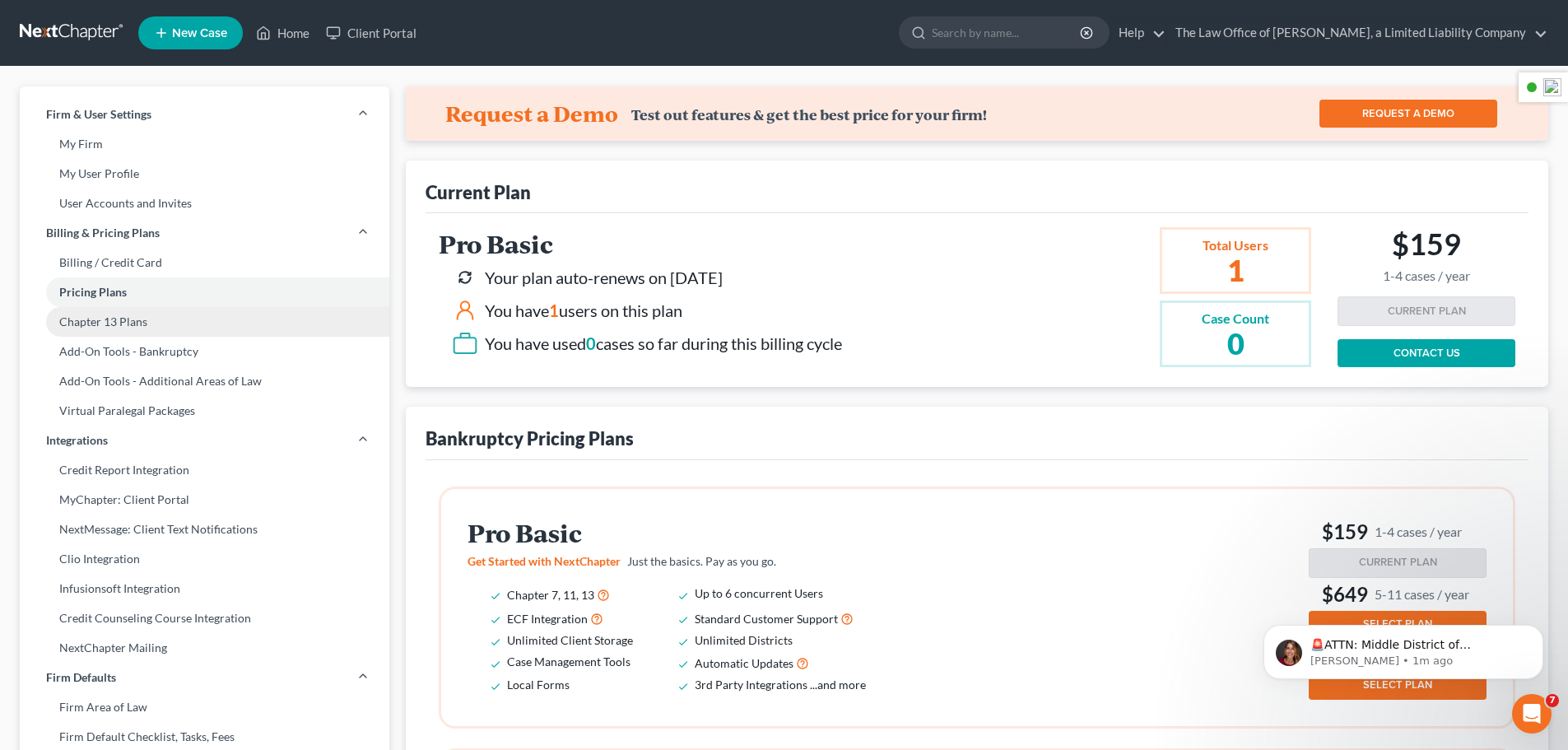
click at [94, 325] on link "Chapter 13 Plans" at bounding box center [204, 322] width 369 height 30
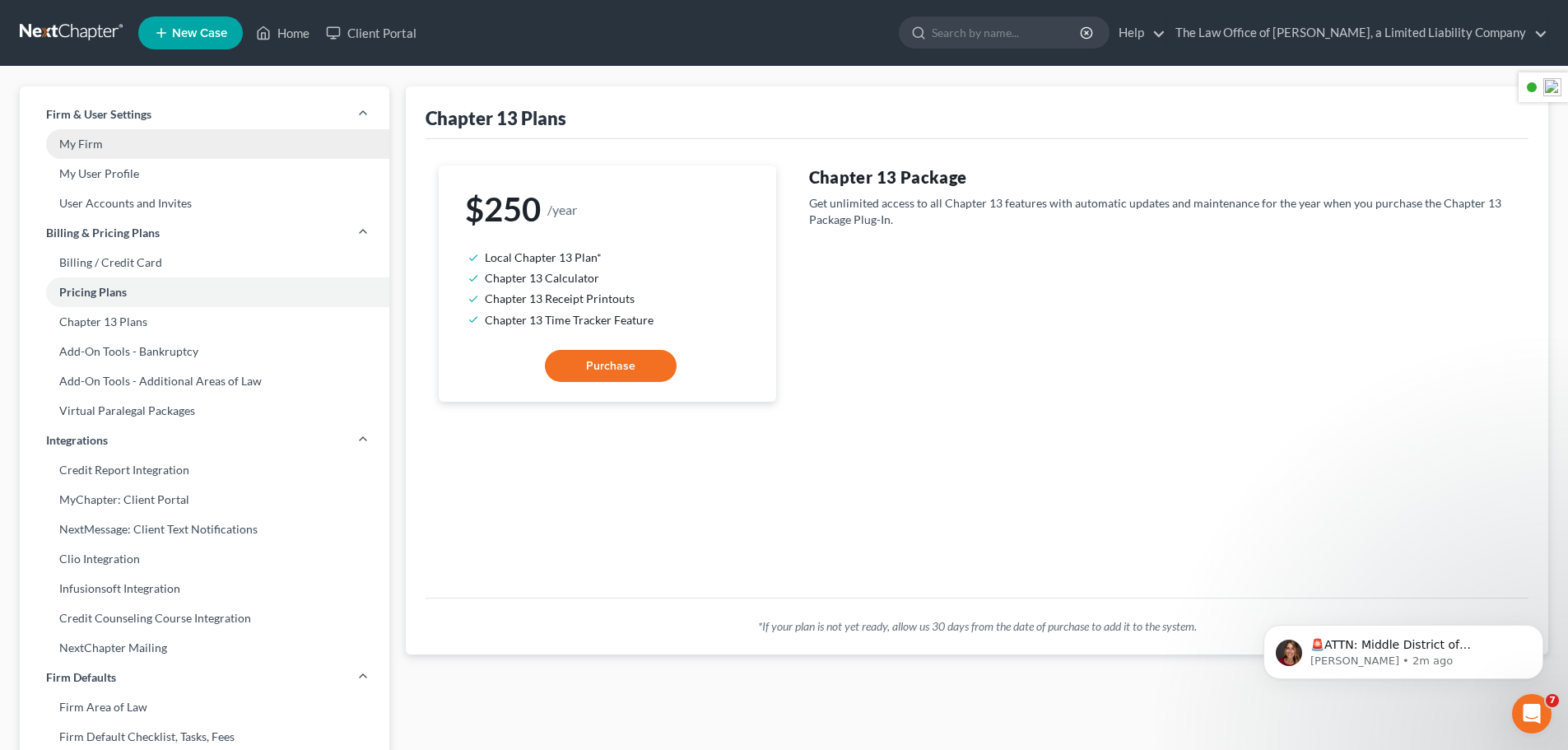
click at [79, 144] on link "My Firm" at bounding box center [204, 144] width 369 height 30
select select "25"
select select "24"
select select "14"
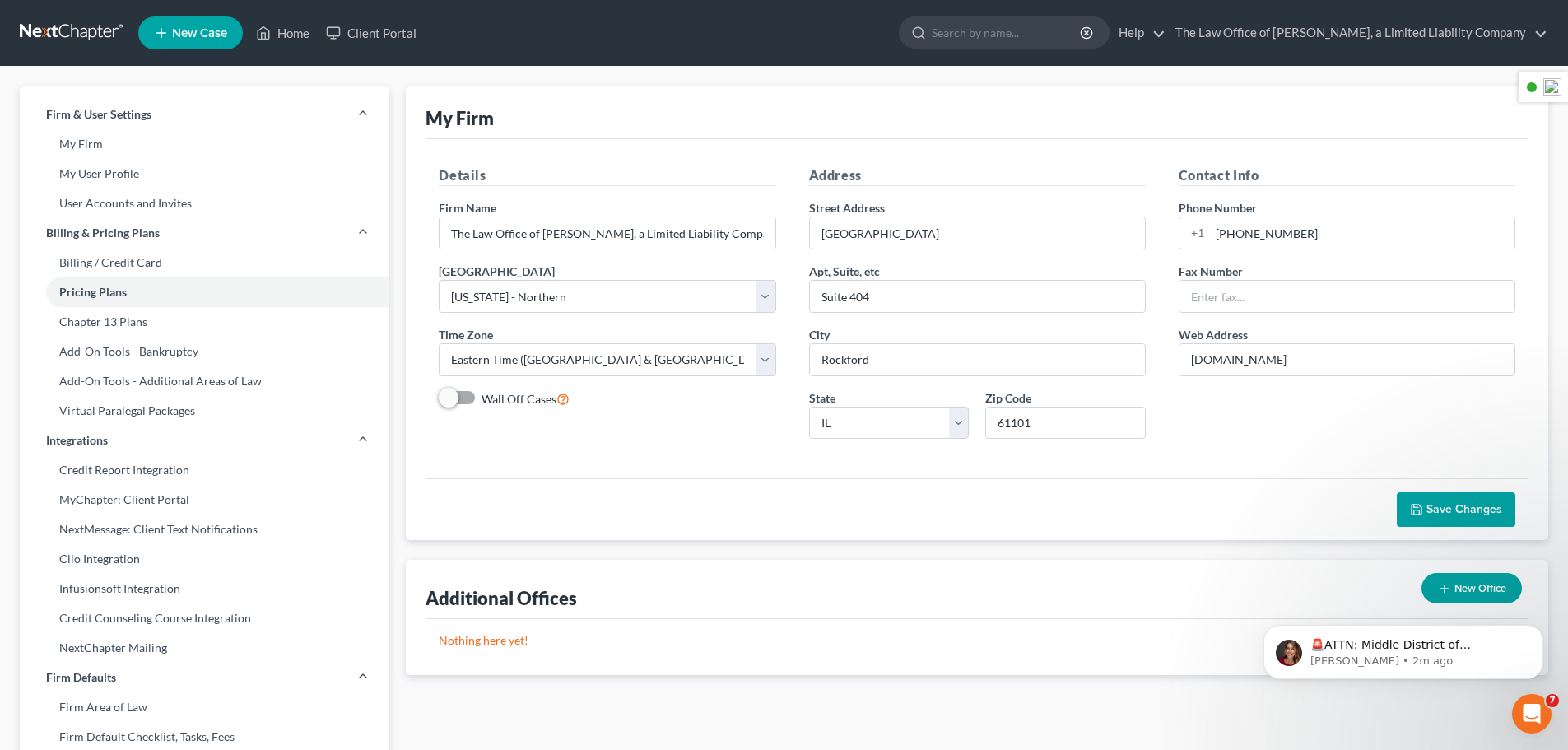
click at [482, 400] on label "Wall Off Cases" at bounding box center [526, 398] width 88 height 19
click at [488, 400] on input "Wall Off Cases" at bounding box center [493, 394] width 11 height 11
click at [482, 400] on label "Wall Off Cases" at bounding box center [526, 398] width 88 height 19
click at [488, 400] on input "Wall Off Cases" at bounding box center [493, 394] width 11 height 11
checkbox input "false"
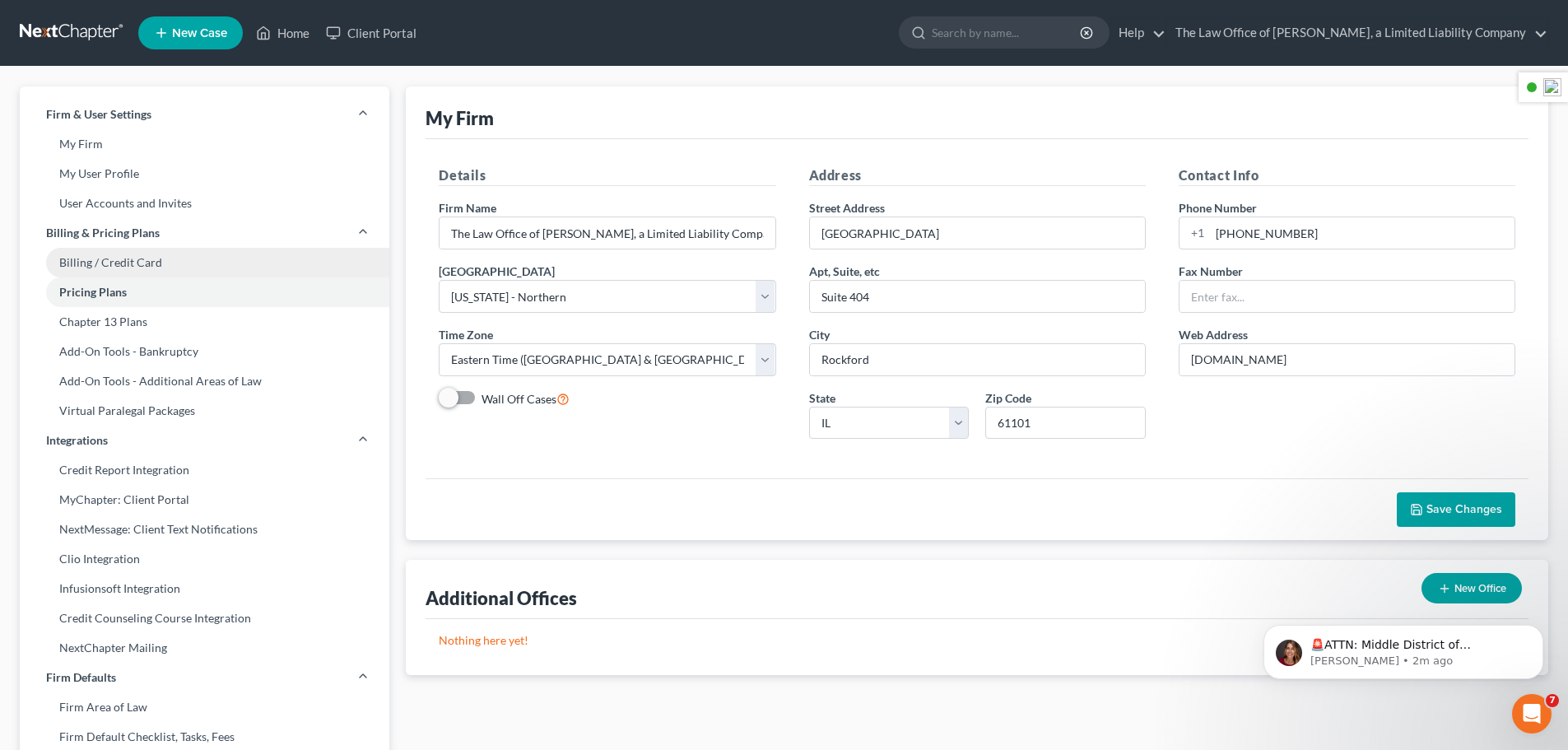
click at [122, 262] on link "Billing / Credit Card" at bounding box center [204, 263] width 369 height 30
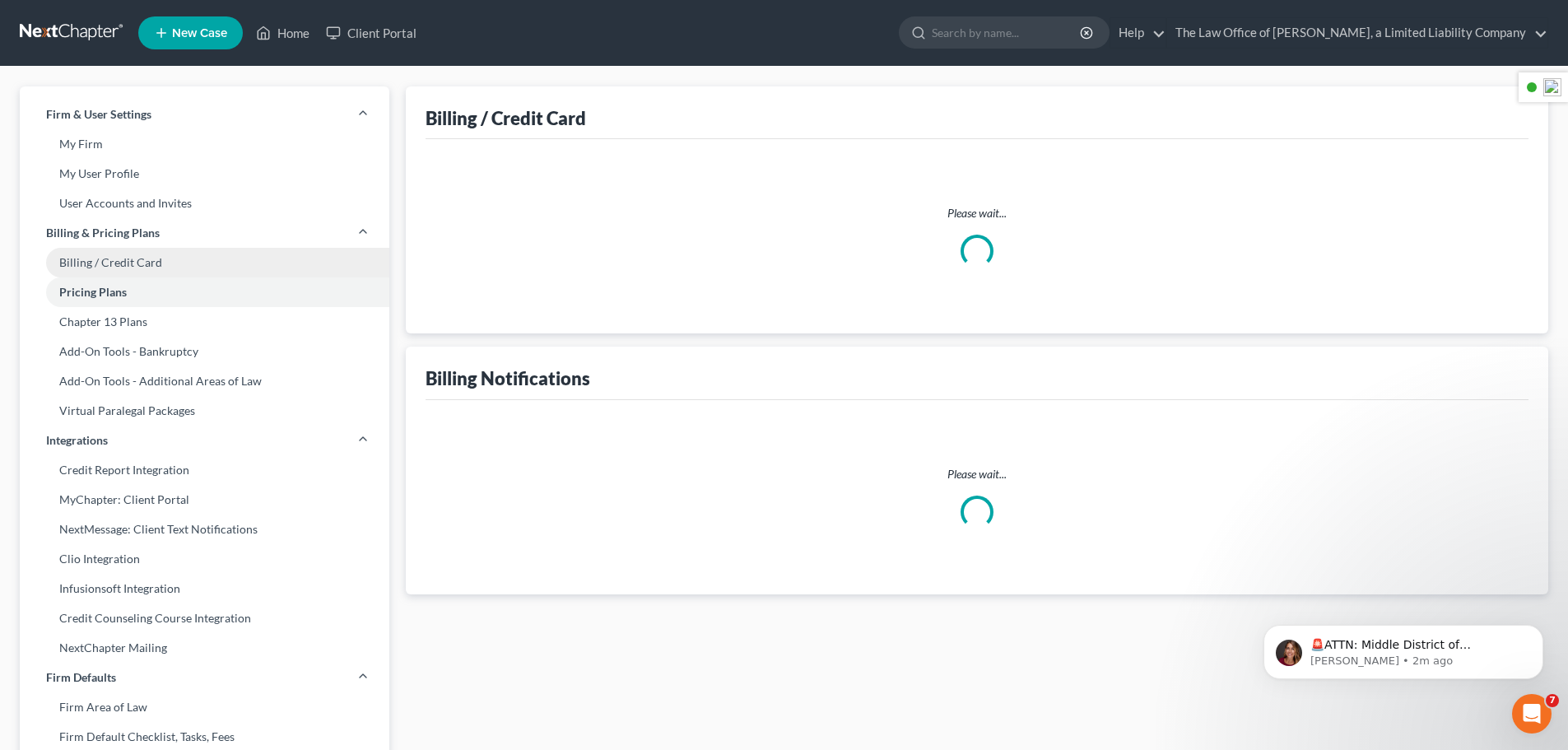
select select "14"
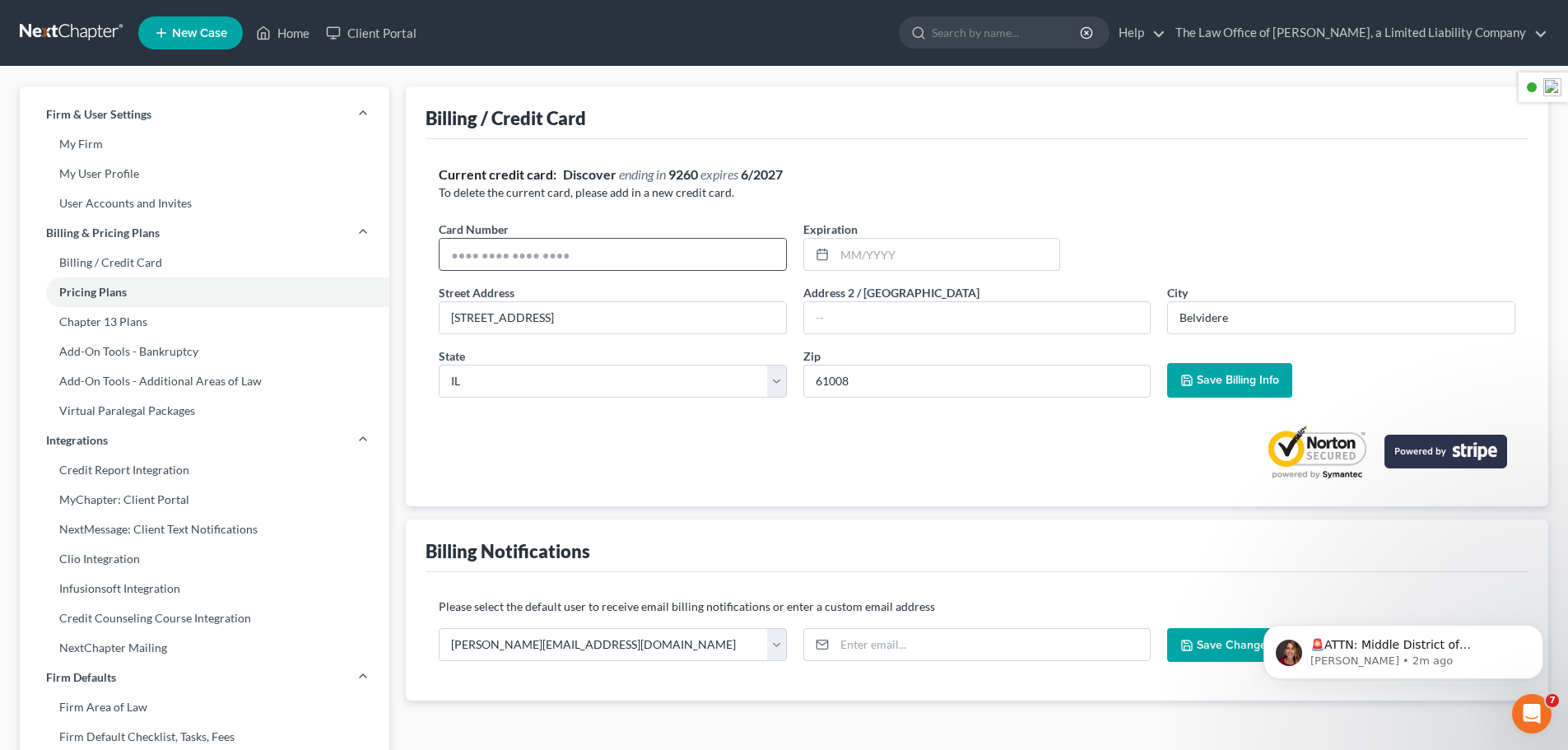
click at [691, 262] on input "text" at bounding box center [612, 254] width 346 height 31
